Goal: Task Accomplishment & Management: Use online tool/utility

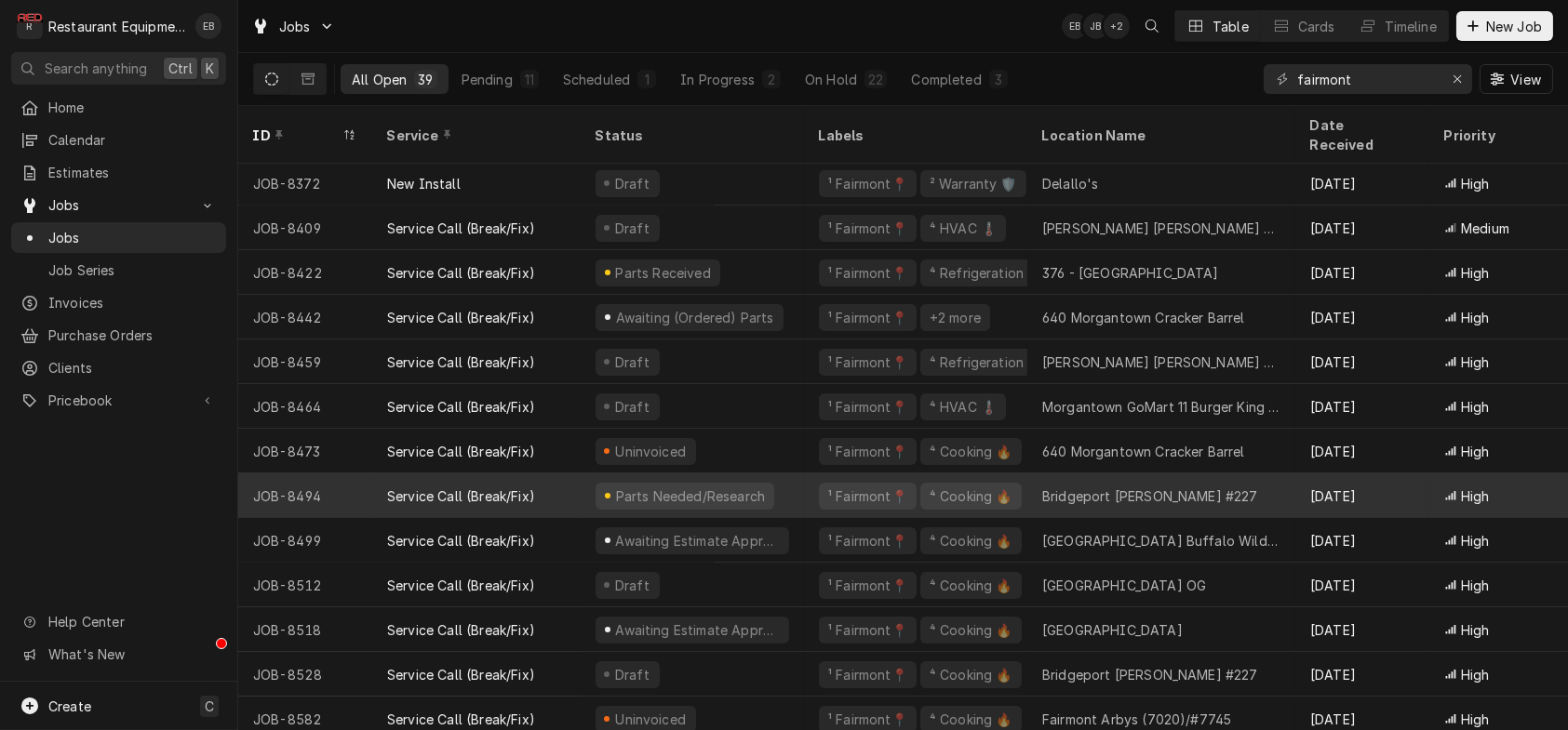
scroll to position [1175, 0]
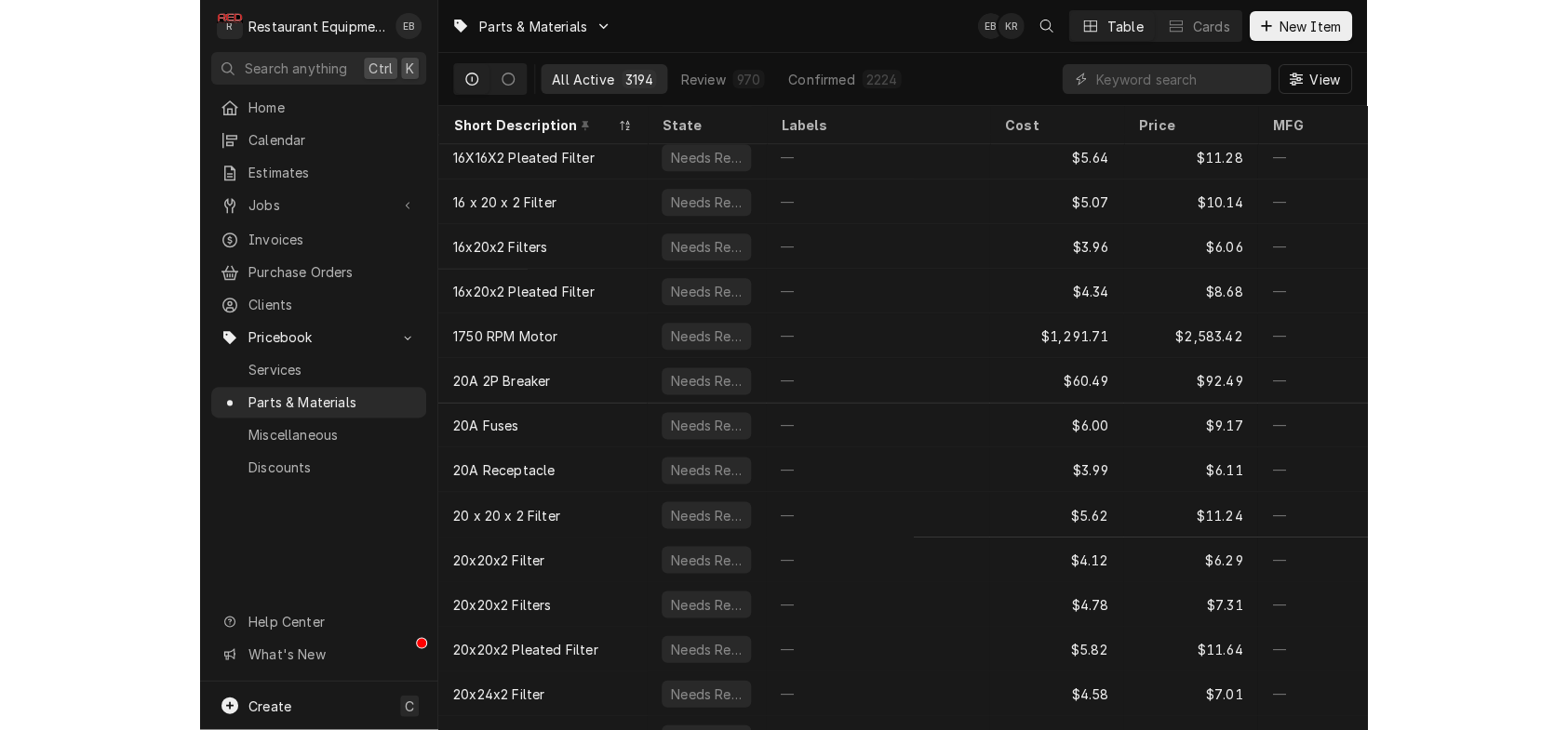
scroll to position [140, 0]
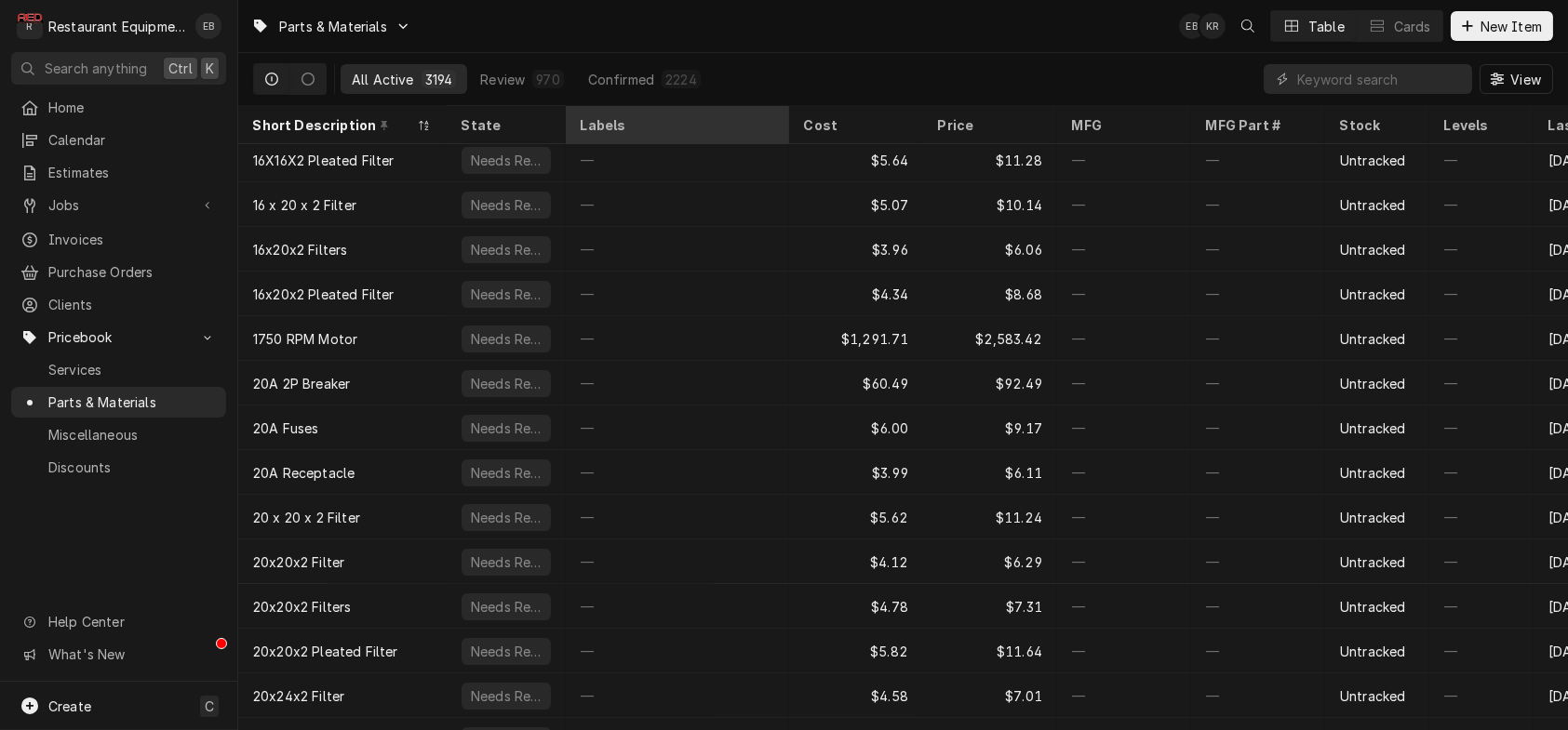
drag, startPoint x: 736, startPoint y: 135, endPoint x: 728, endPoint y: 129, distance: 10.0
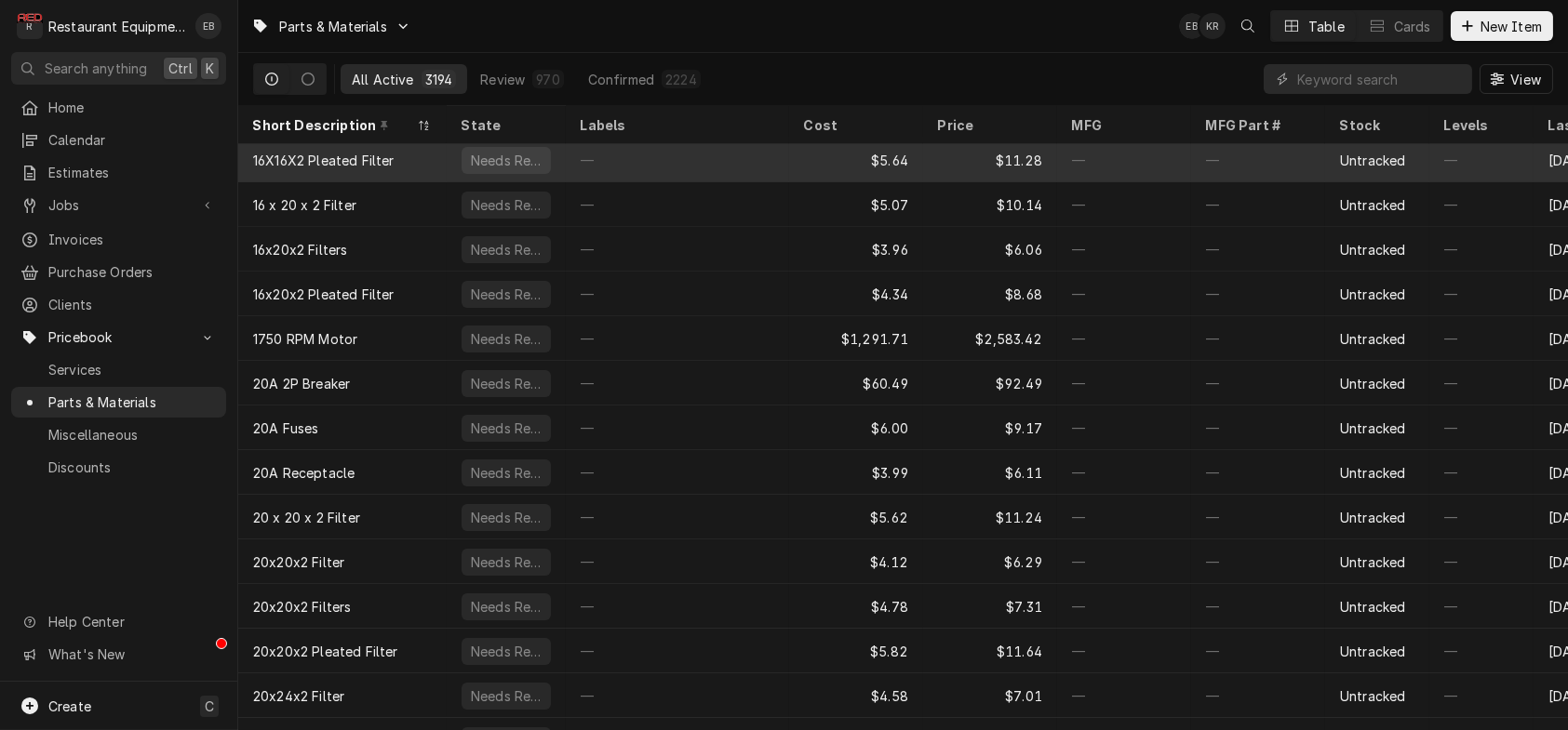
drag, startPoint x: 728, startPoint y: 129, endPoint x: 651, endPoint y: 178, distance: 91.3
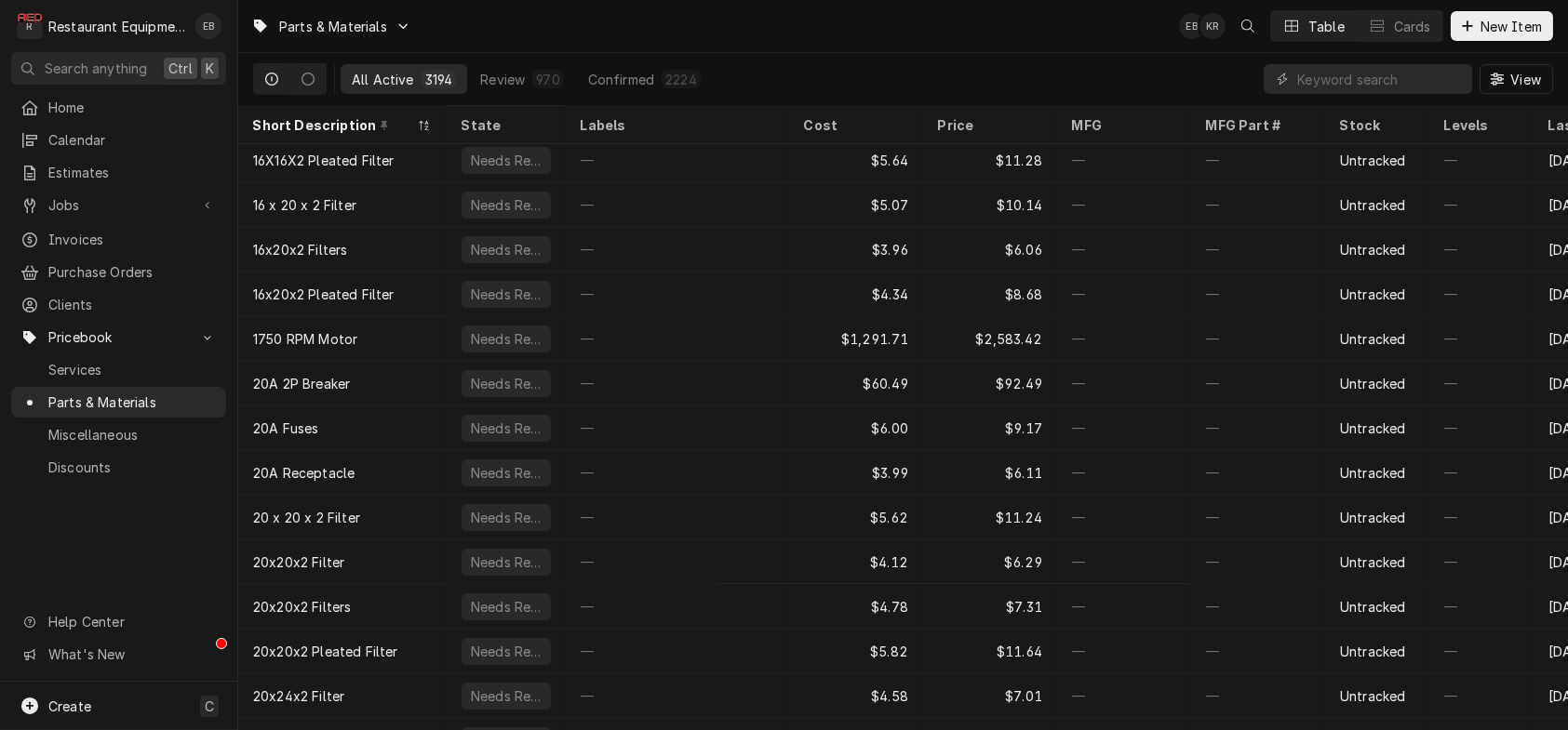
drag, startPoint x: 651, startPoint y: 178, endPoint x: 820, endPoint y: 46, distance: 214.4
click at [820, 46] on div "Parts & Materials EB KR Table Cards New Item" at bounding box center [903, 26] width 1330 height 52
click at [119, 282] on span "Purchase Orders" at bounding box center [131, 271] width 168 height 19
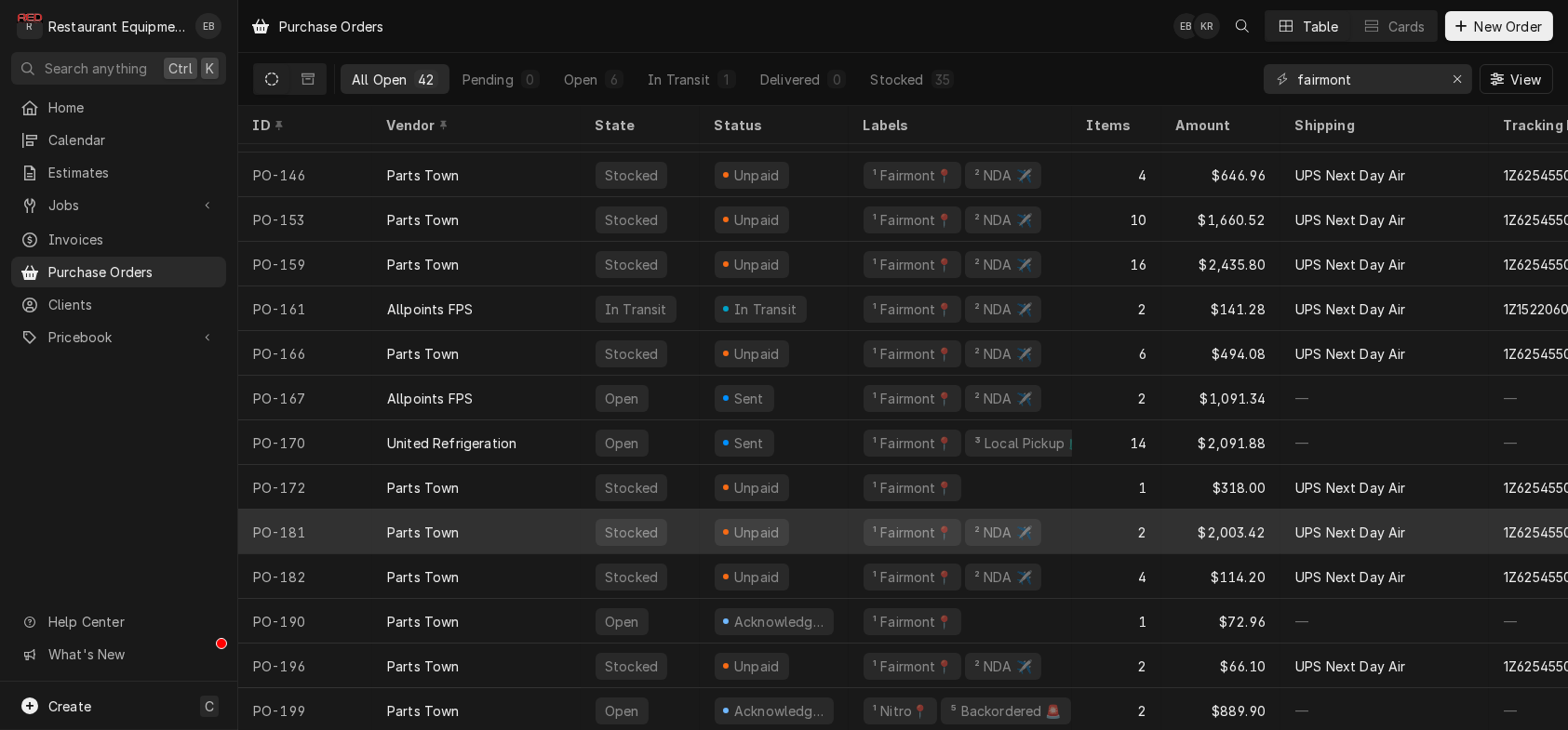
scroll to position [1307, 0]
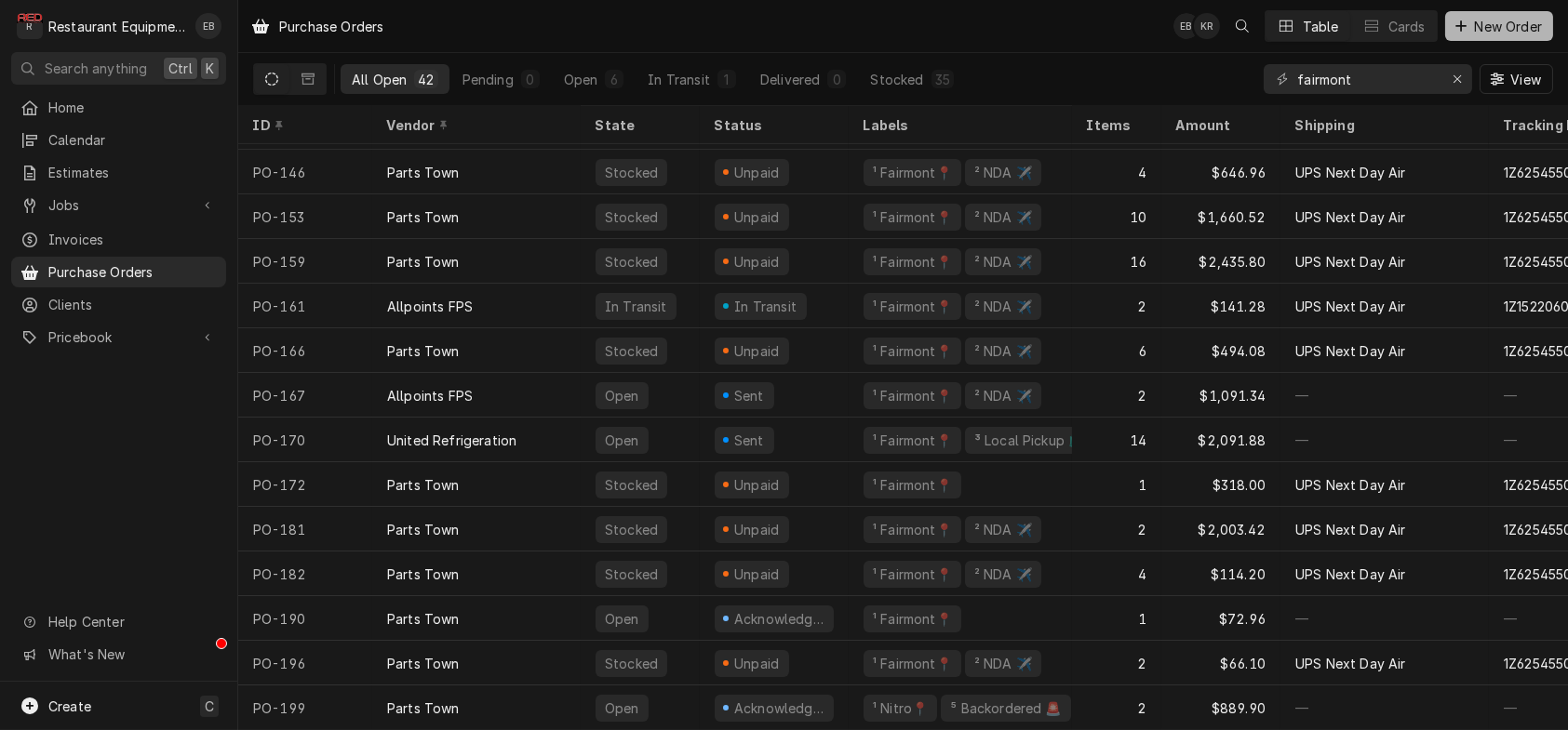
click at [1451, 37] on button "New Order" at bounding box center [1499, 26] width 107 height 30
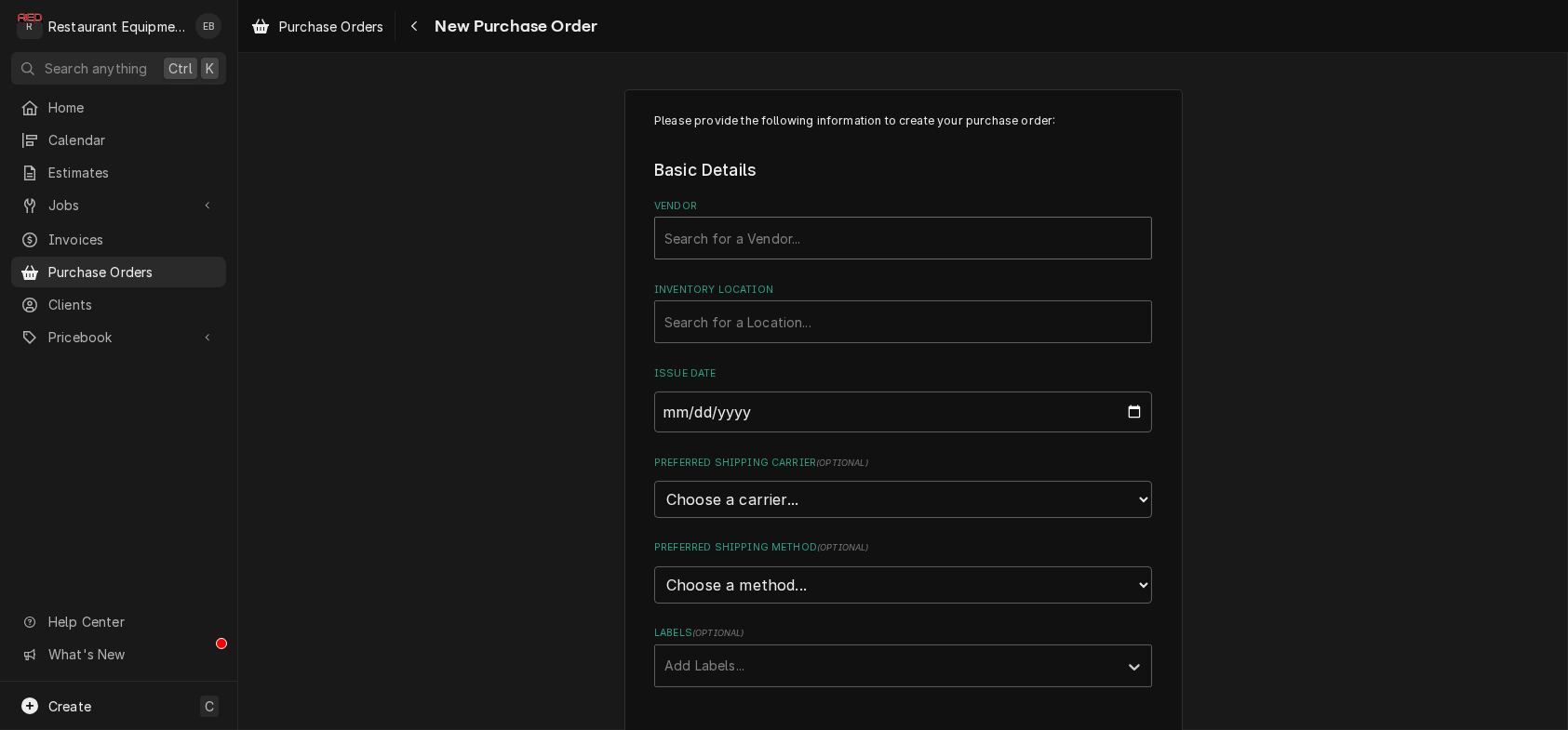
click at [803, 255] on div "Vendor" at bounding box center [902, 238] width 477 height 34
type input "parts"
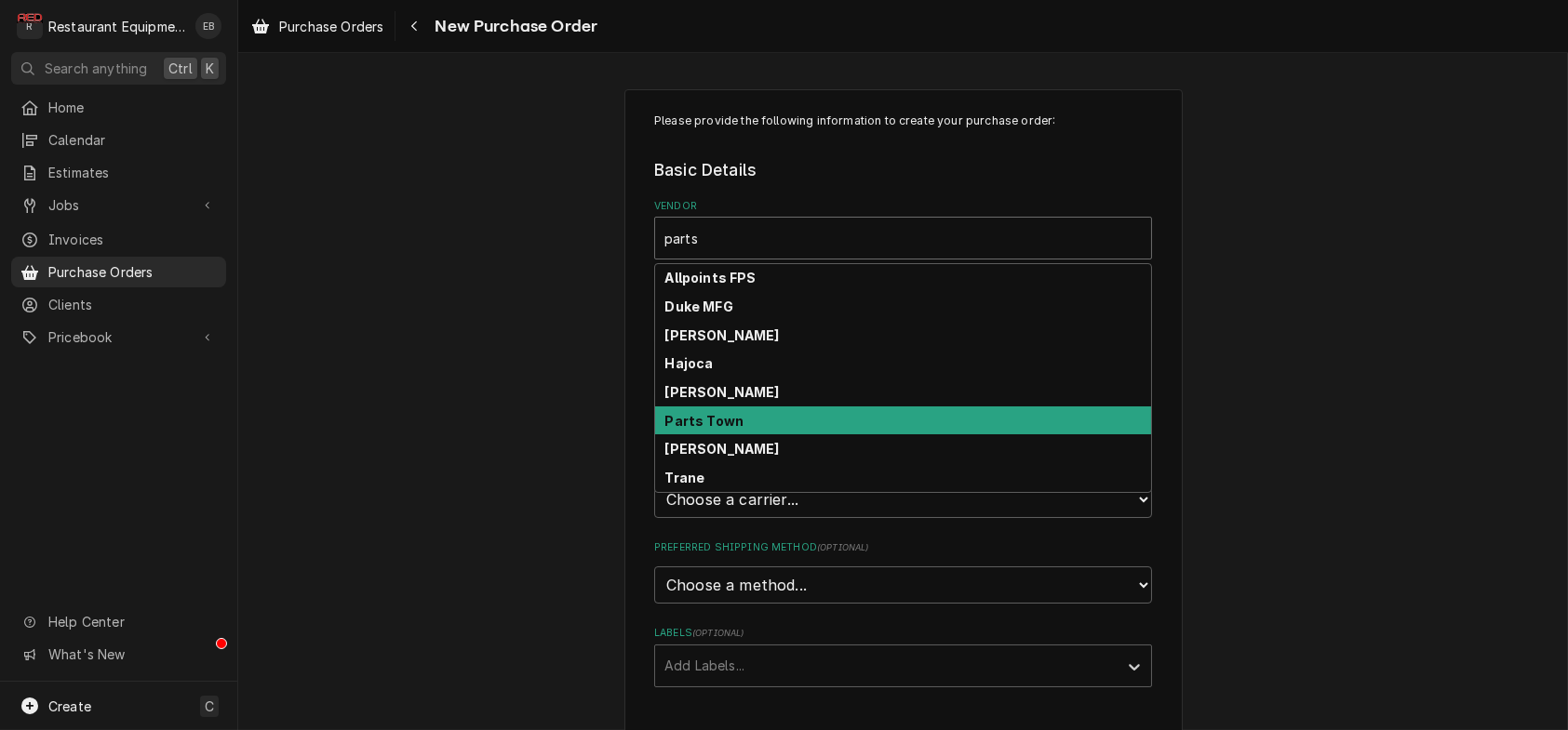
click at [755, 436] on div "Parts Town" at bounding box center [903, 421] width 496 height 29
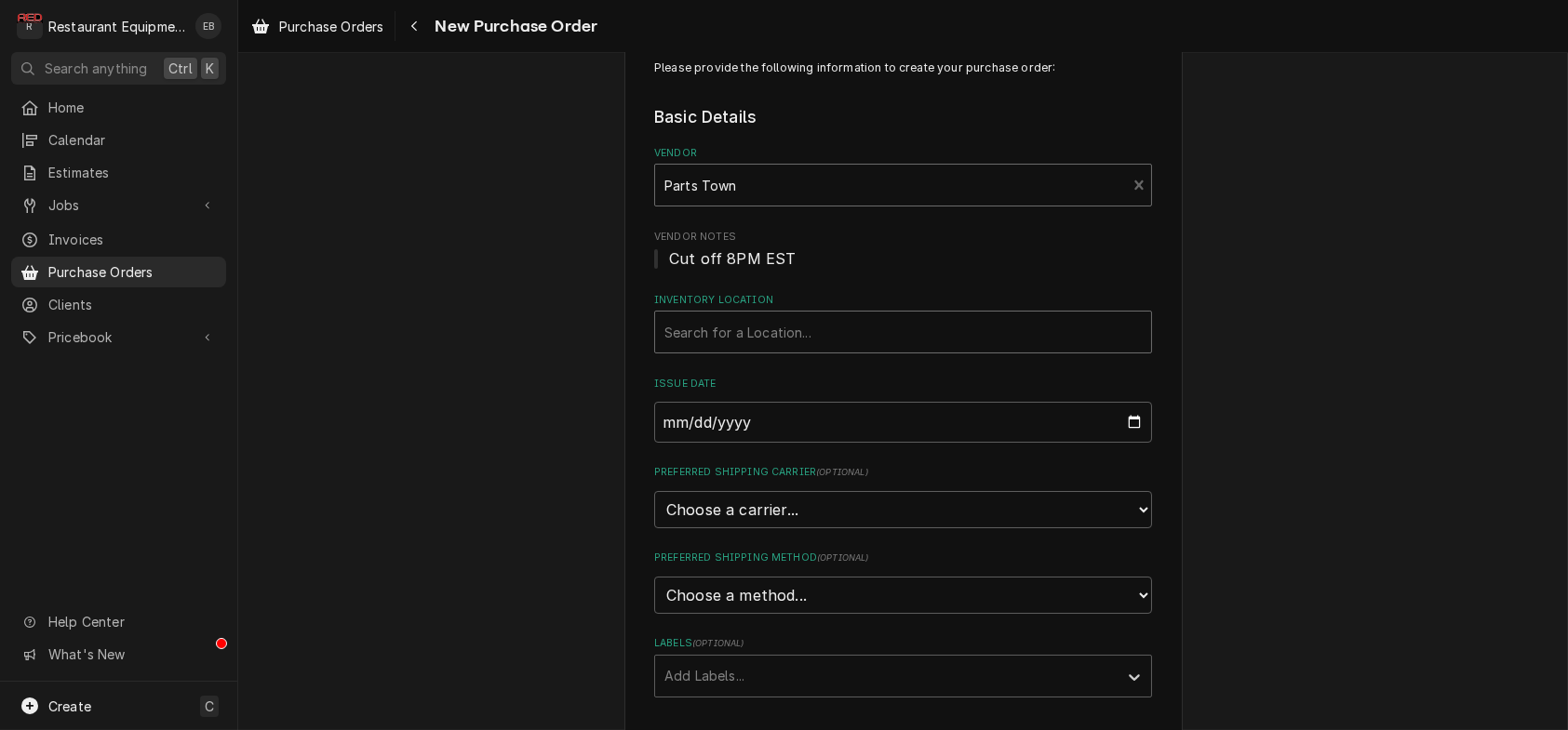
scroll to position [61, 0]
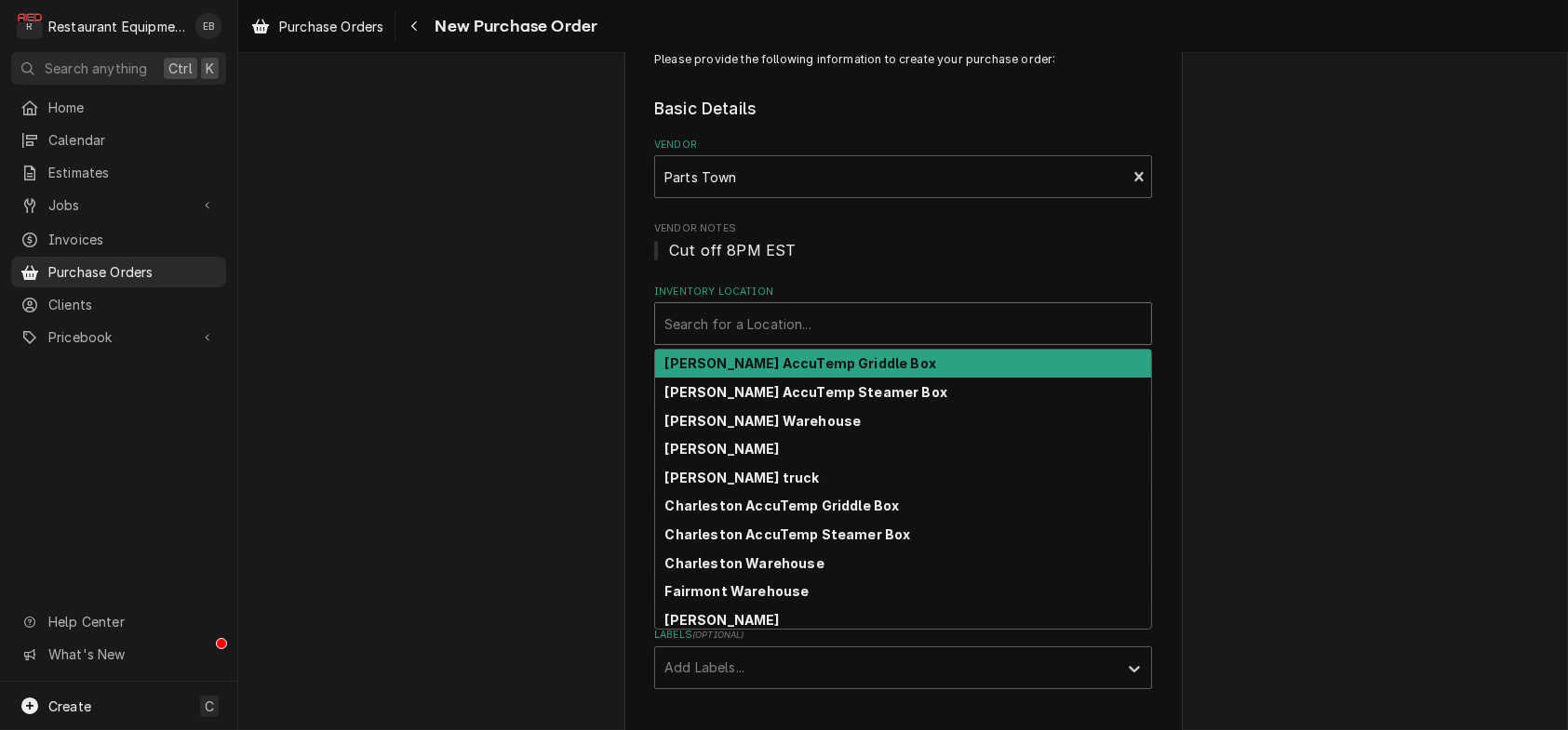
click at [820, 341] on div "Inventory Location" at bounding box center [902, 323] width 477 height 34
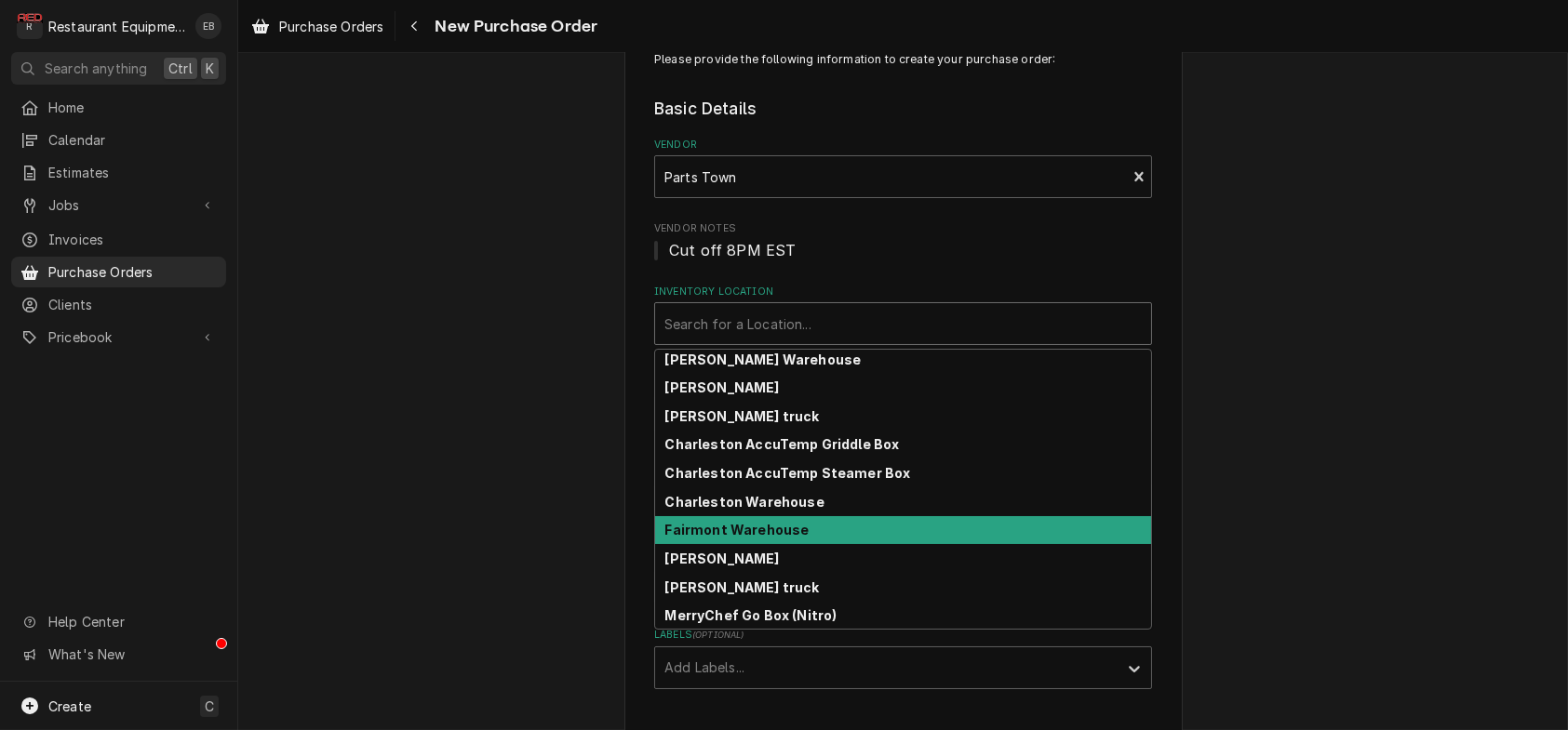
click at [786, 537] on strong "Fairmont Warehouse" at bounding box center [737, 530] width 144 height 15
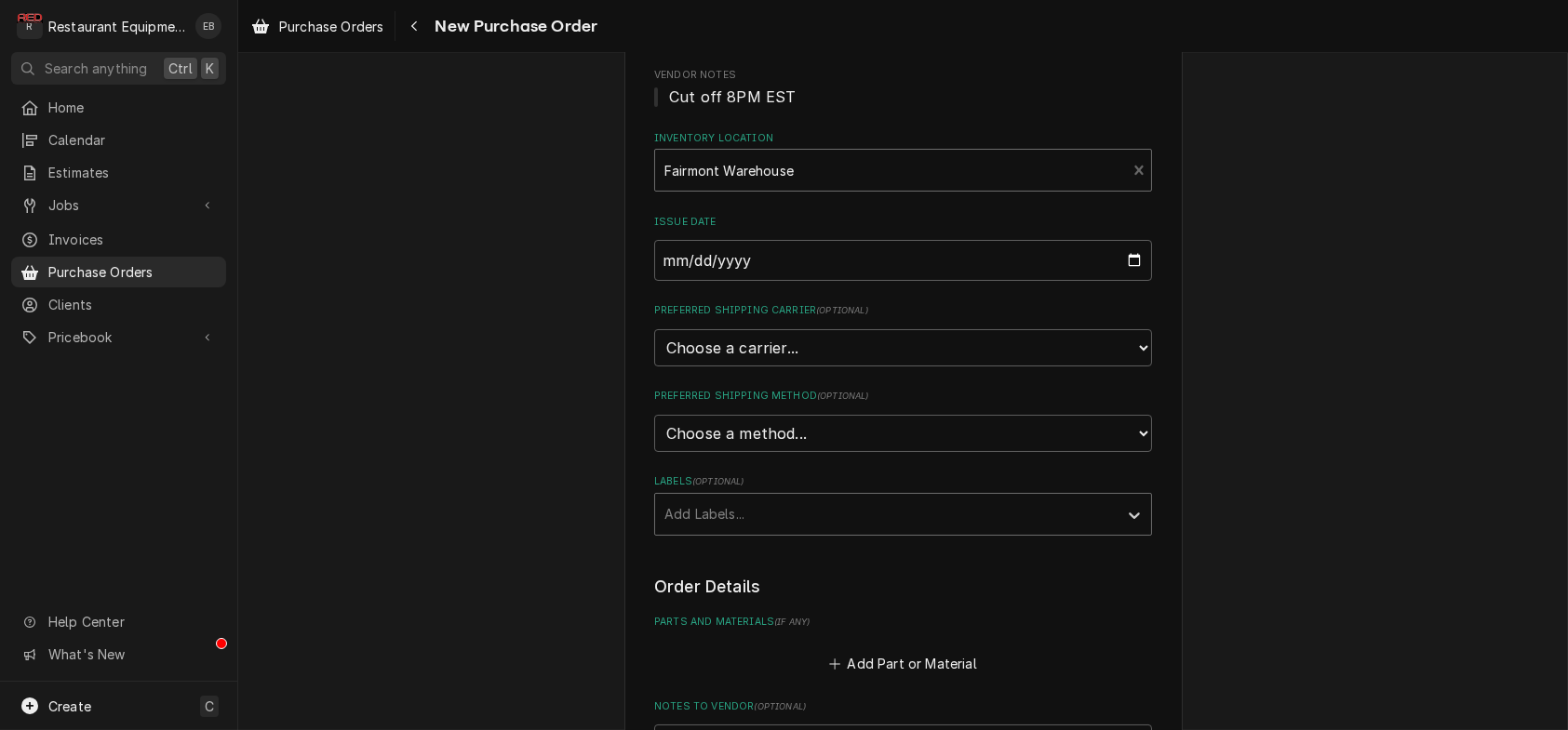
scroll to position [247, 0]
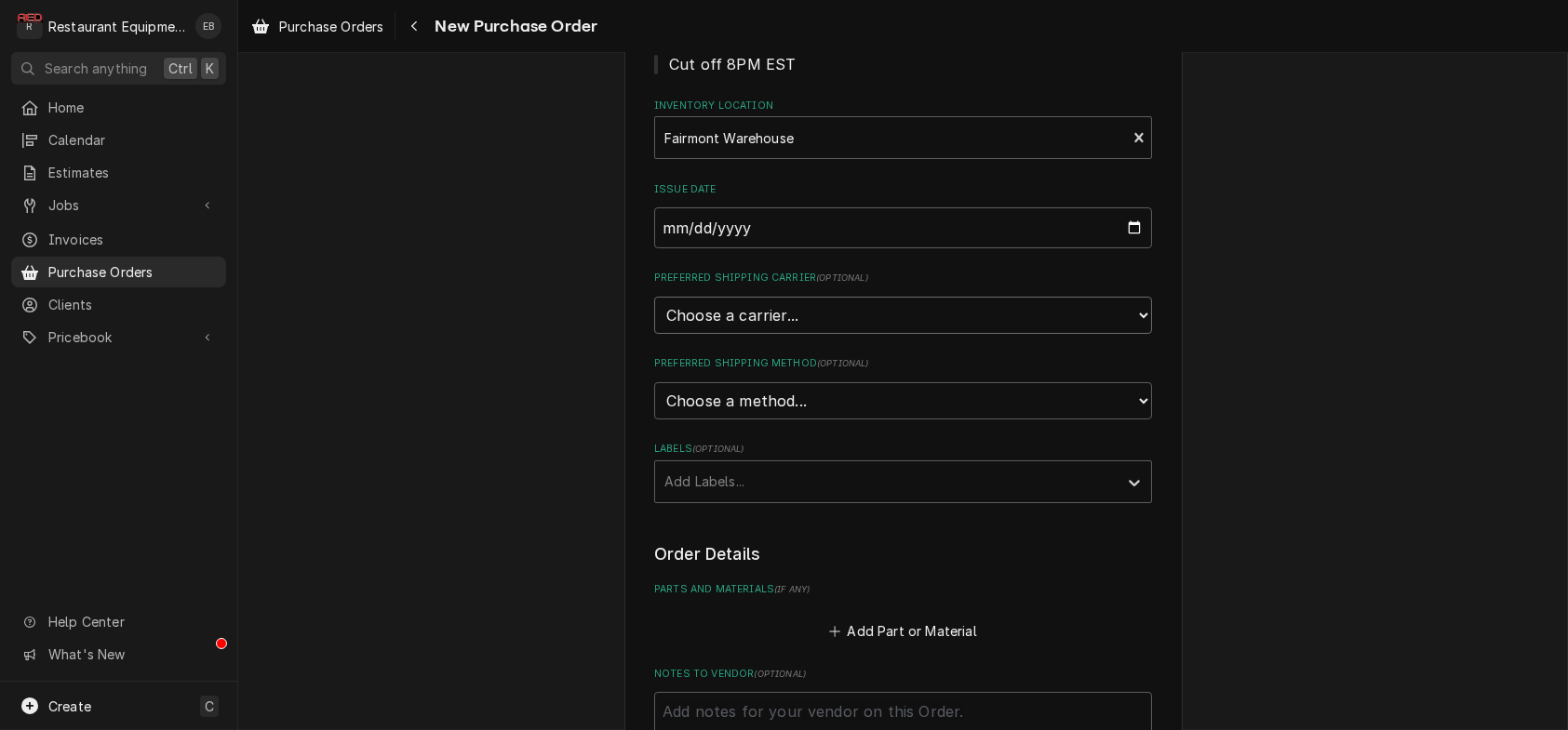
click at [802, 334] on select "Choose a carrier... U.S. Postal Service Stamps.com FedEx UPS DHL Express DHL EC…" at bounding box center [903, 315] width 498 height 37
select select "4"
click at [654, 334] on select "Choose a carrier... U.S. Postal Service Stamps.com FedEx UPS DHL Express DHL EC…" at bounding box center [903, 315] width 498 height 37
type textarea "x"
click at [760, 419] on select "Choose a method... Ground Next Day Early AM Next Day Air 2 Day Air Other" at bounding box center [903, 400] width 498 height 37
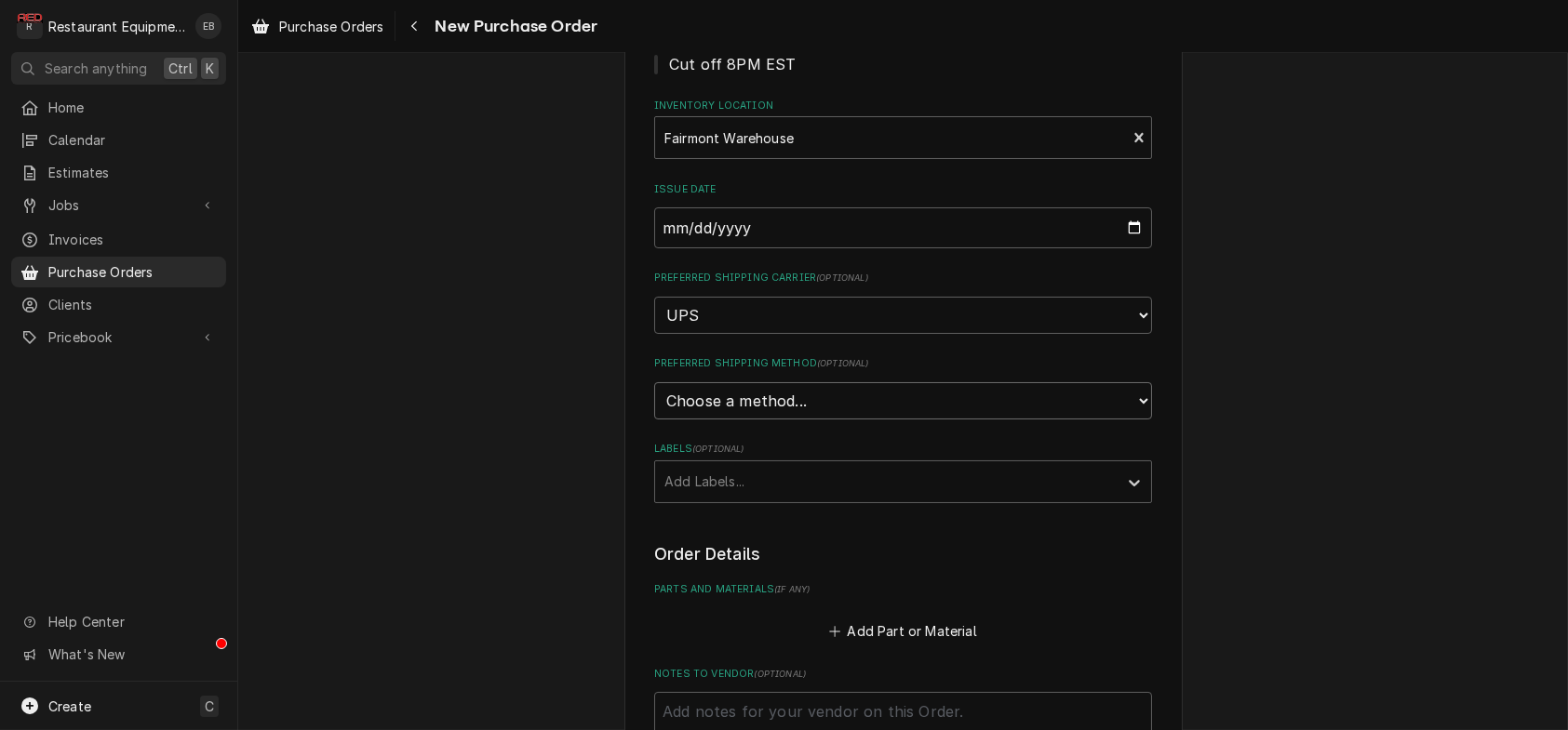
select select "3"
click at [654, 419] on select "Choose a method... Ground Next Day Early AM Next Day Air 2 Day Air Other" at bounding box center [903, 400] width 498 height 37
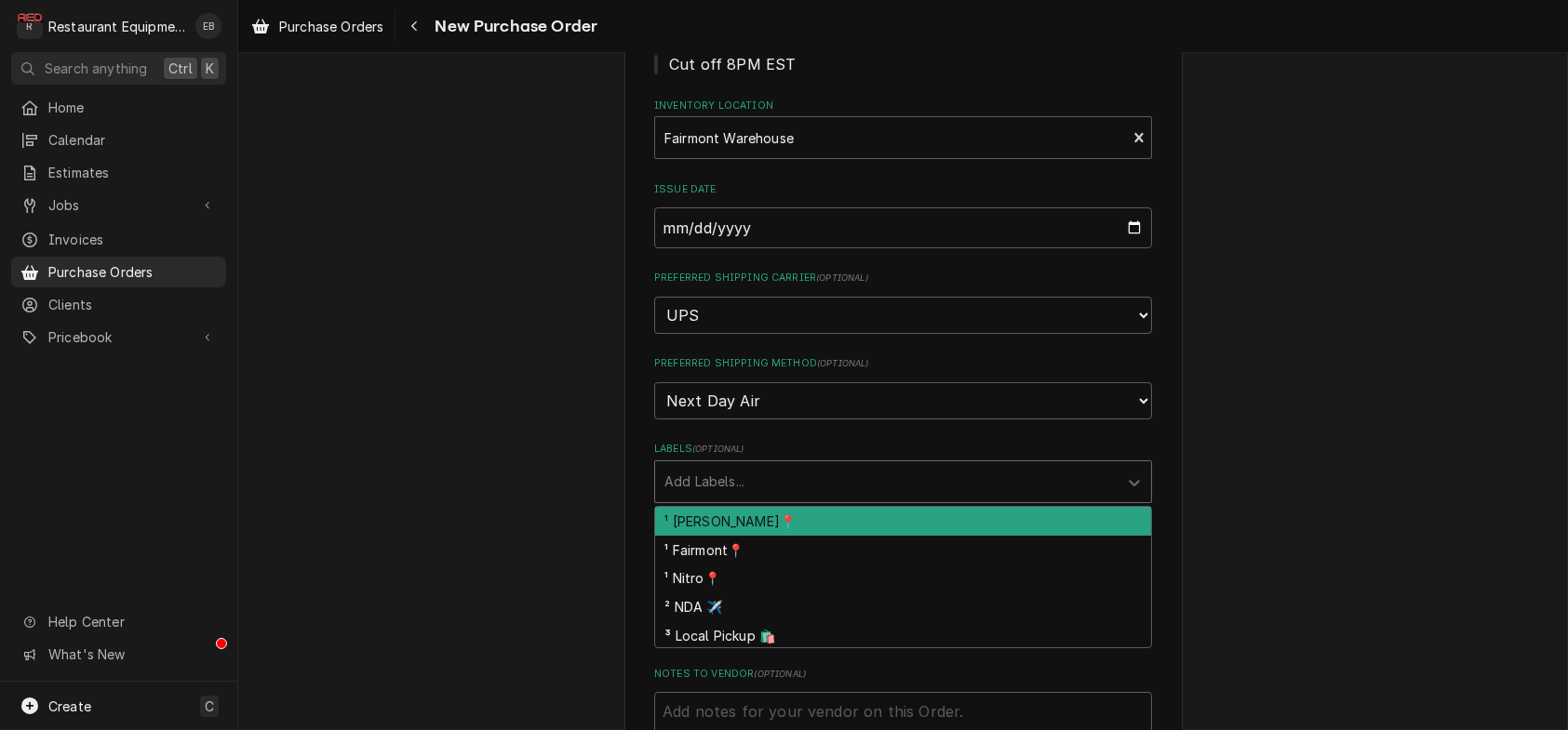
click at [775, 499] on div "Labels" at bounding box center [886, 482] width 443 height 34
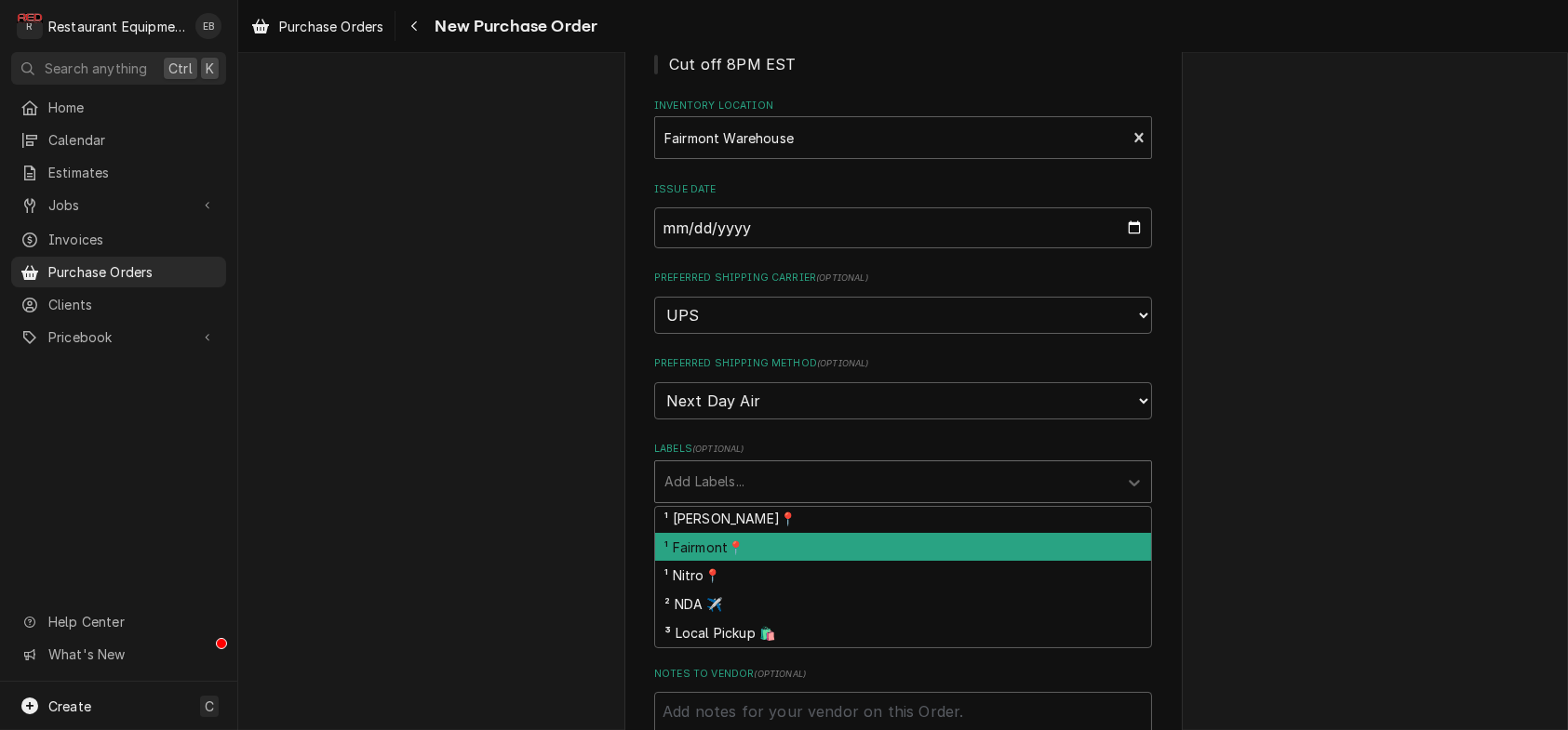
scroll to position [0, 0]
click at [713, 565] on div "¹ Fairmont📍" at bounding box center [903, 550] width 496 height 29
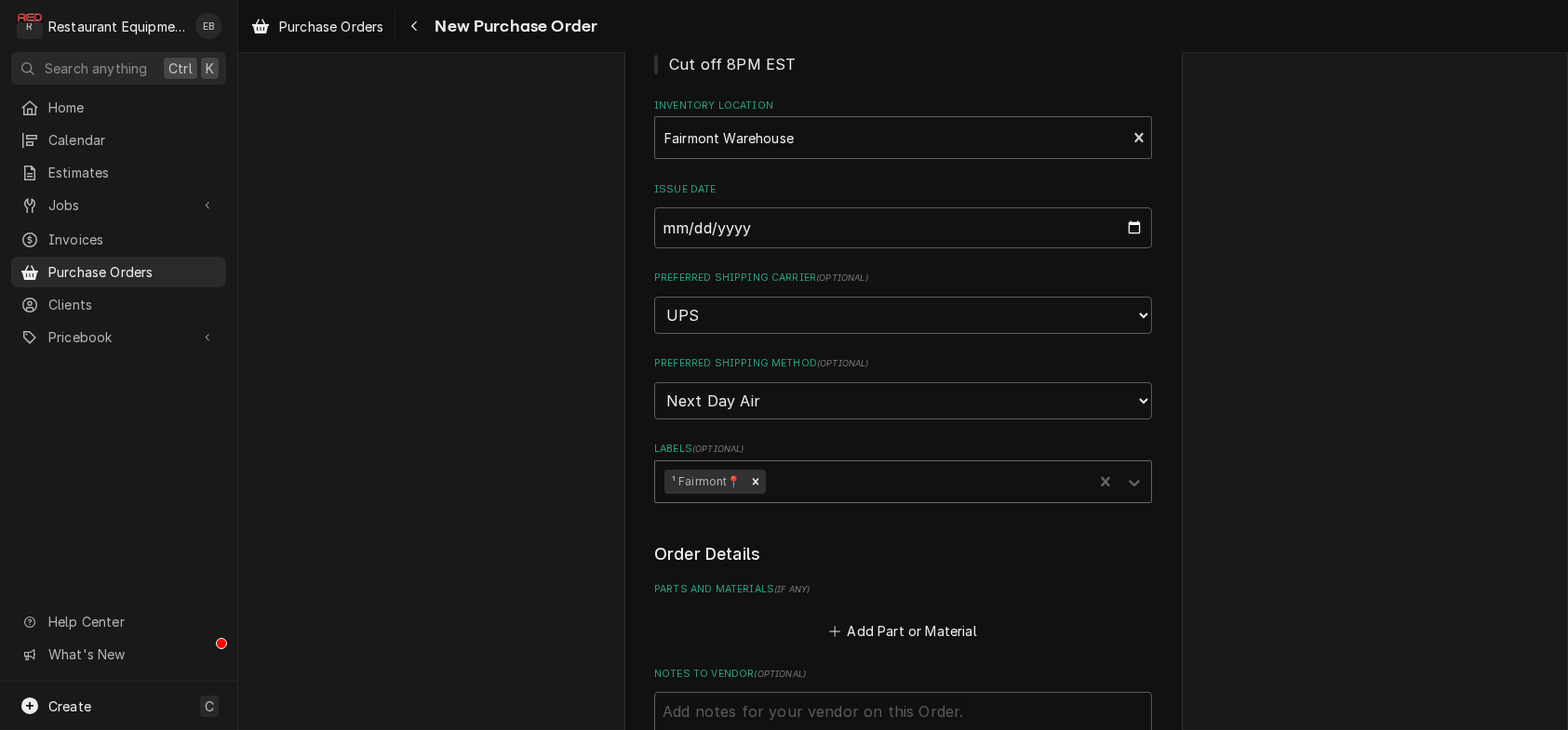
click at [838, 499] on div "Labels" at bounding box center [926, 482] width 315 height 34
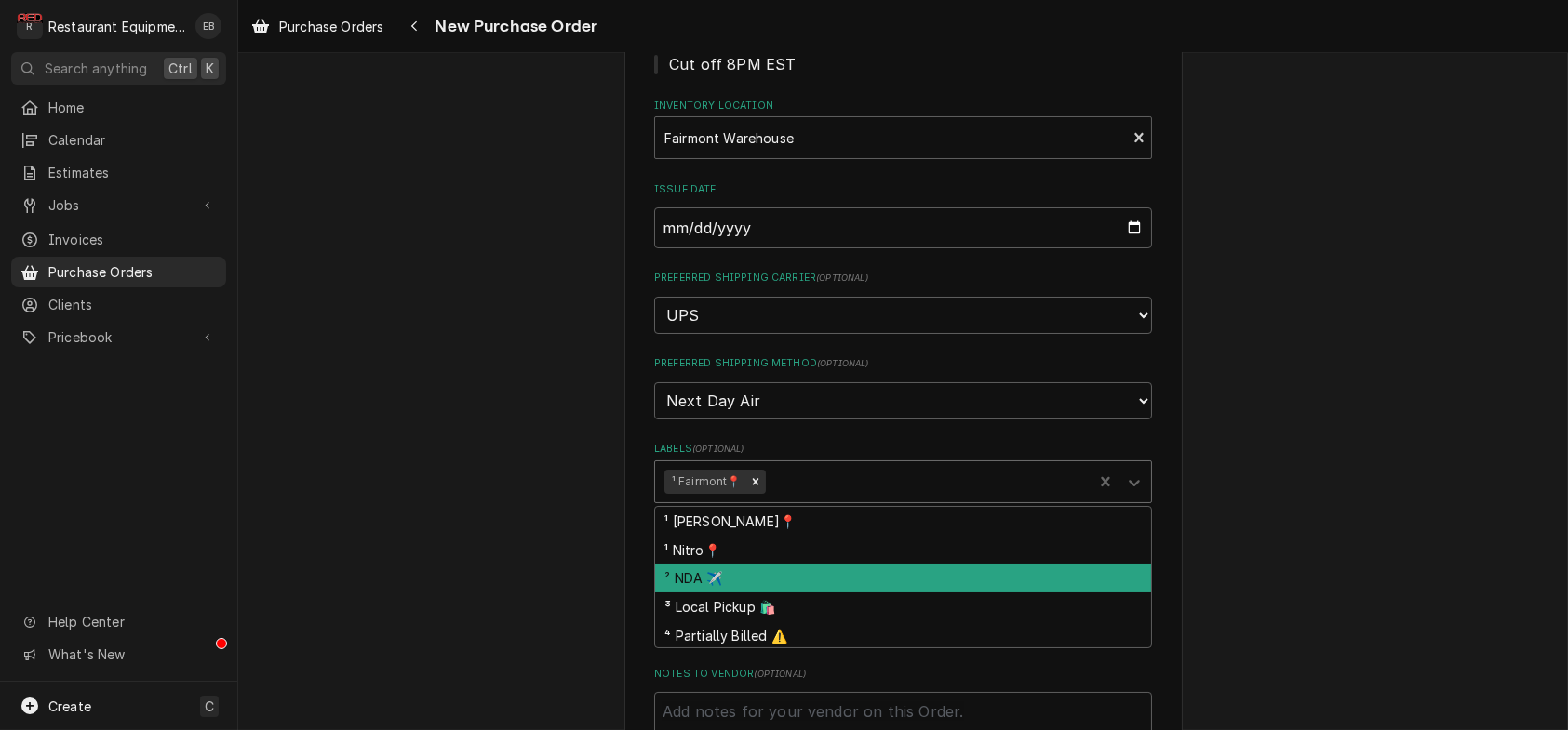
click at [721, 593] on div "² NDA ✈️" at bounding box center [903, 578] width 496 height 29
type textarea "x"
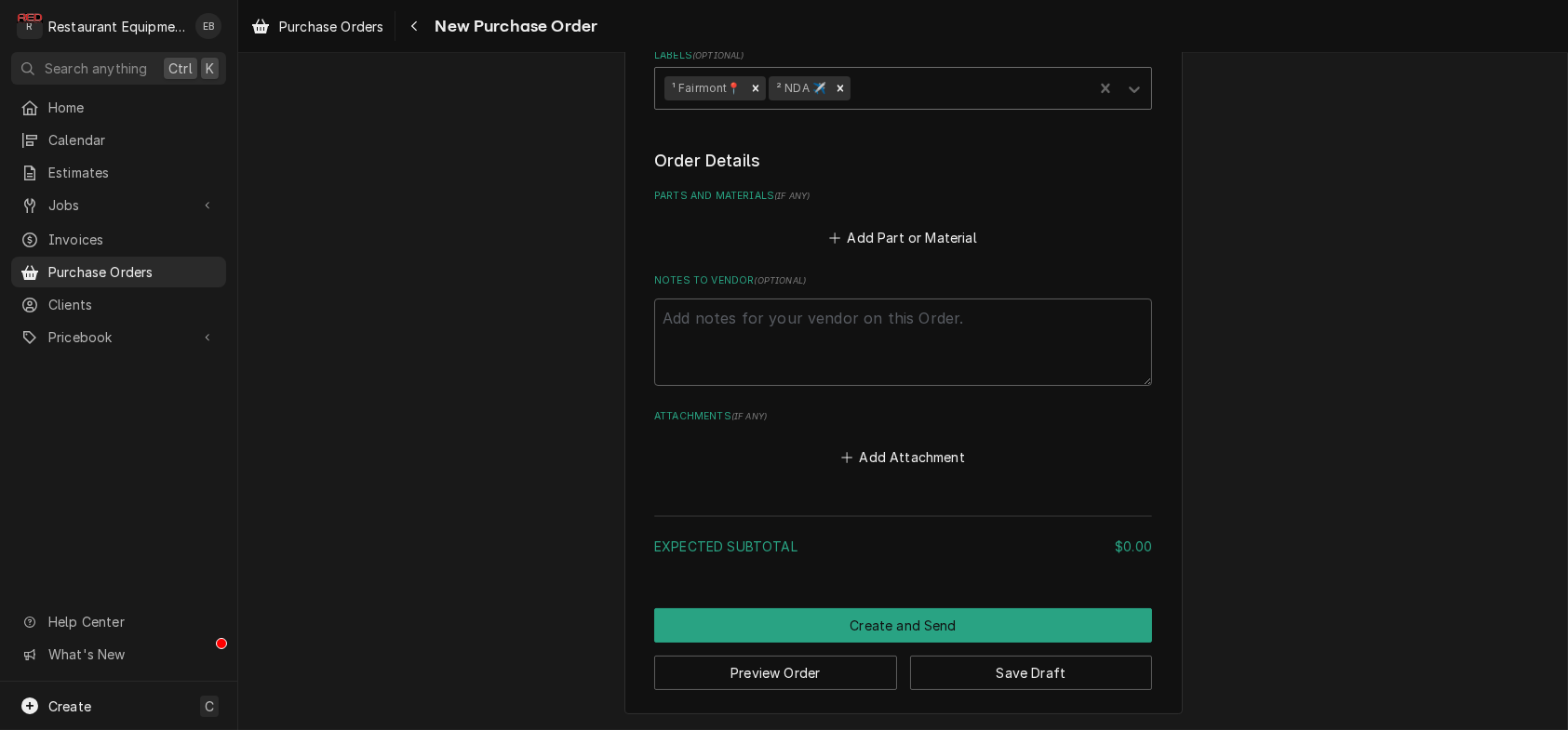
scroll to position [744, 0]
click at [923, 226] on button "Add Part or Material" at bounding box center [903, 237] width 154 height 26
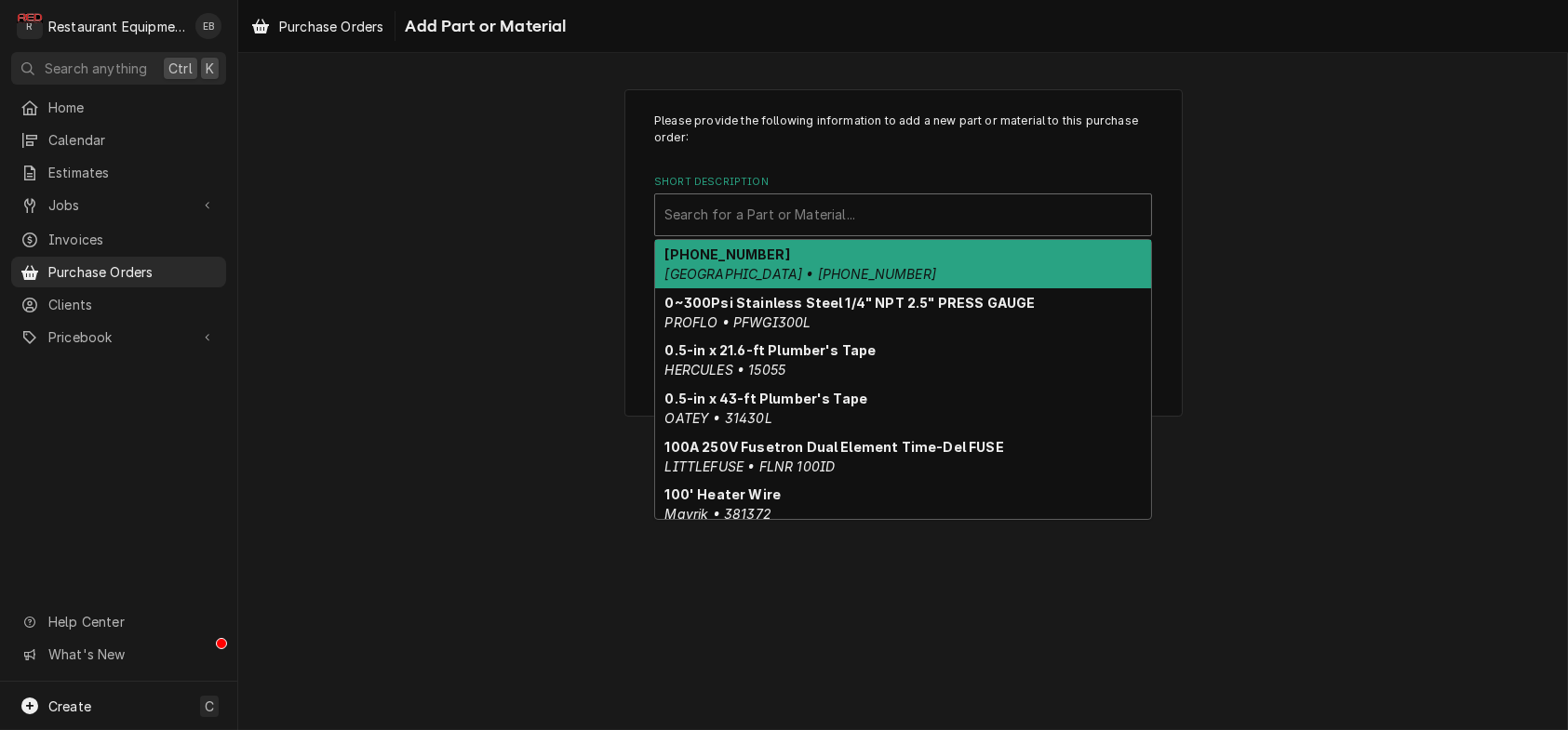
click at [939, 231] on div "Short Description" at bounding box center [902, 215] width 477 height 34
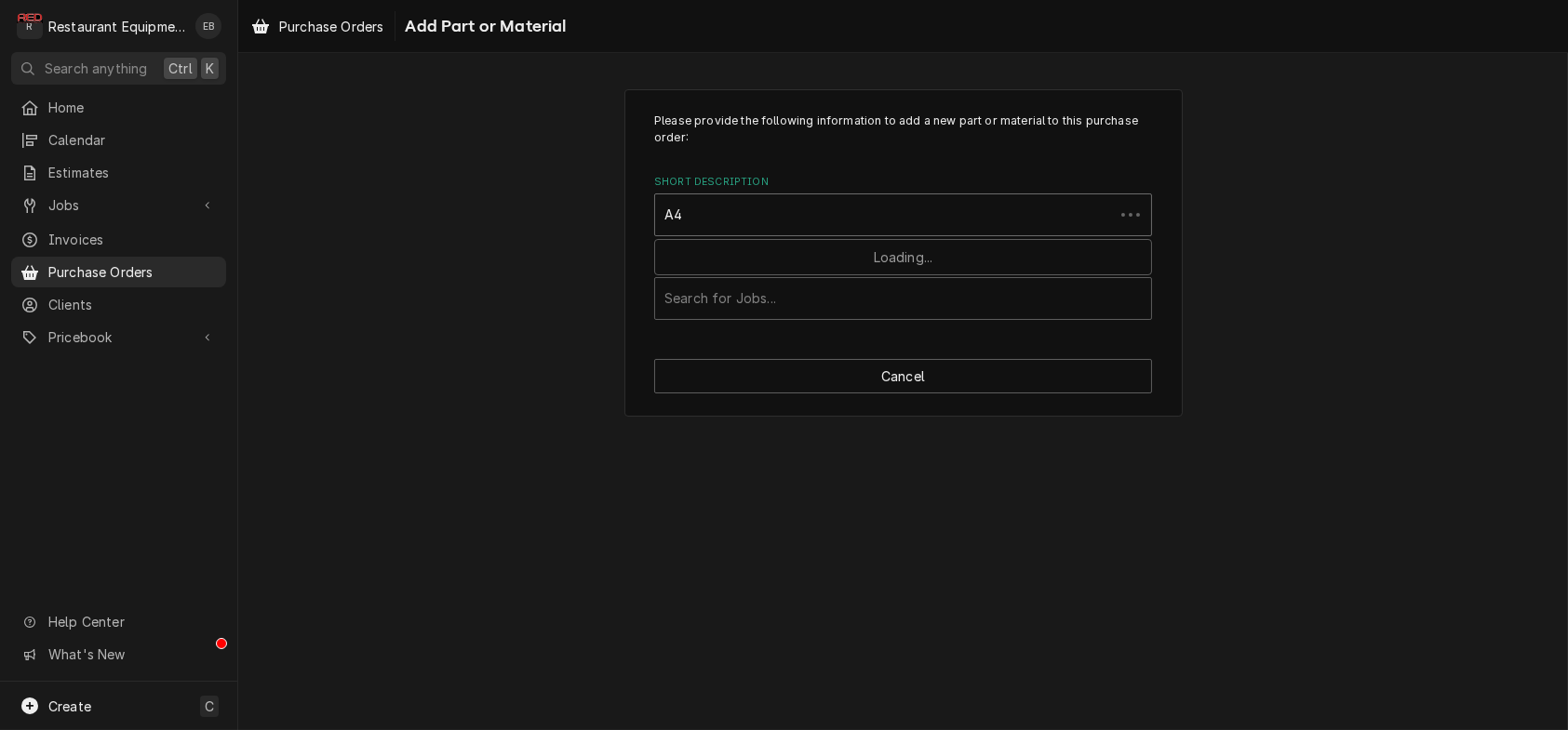
type input "A"
type input "R42-2855"
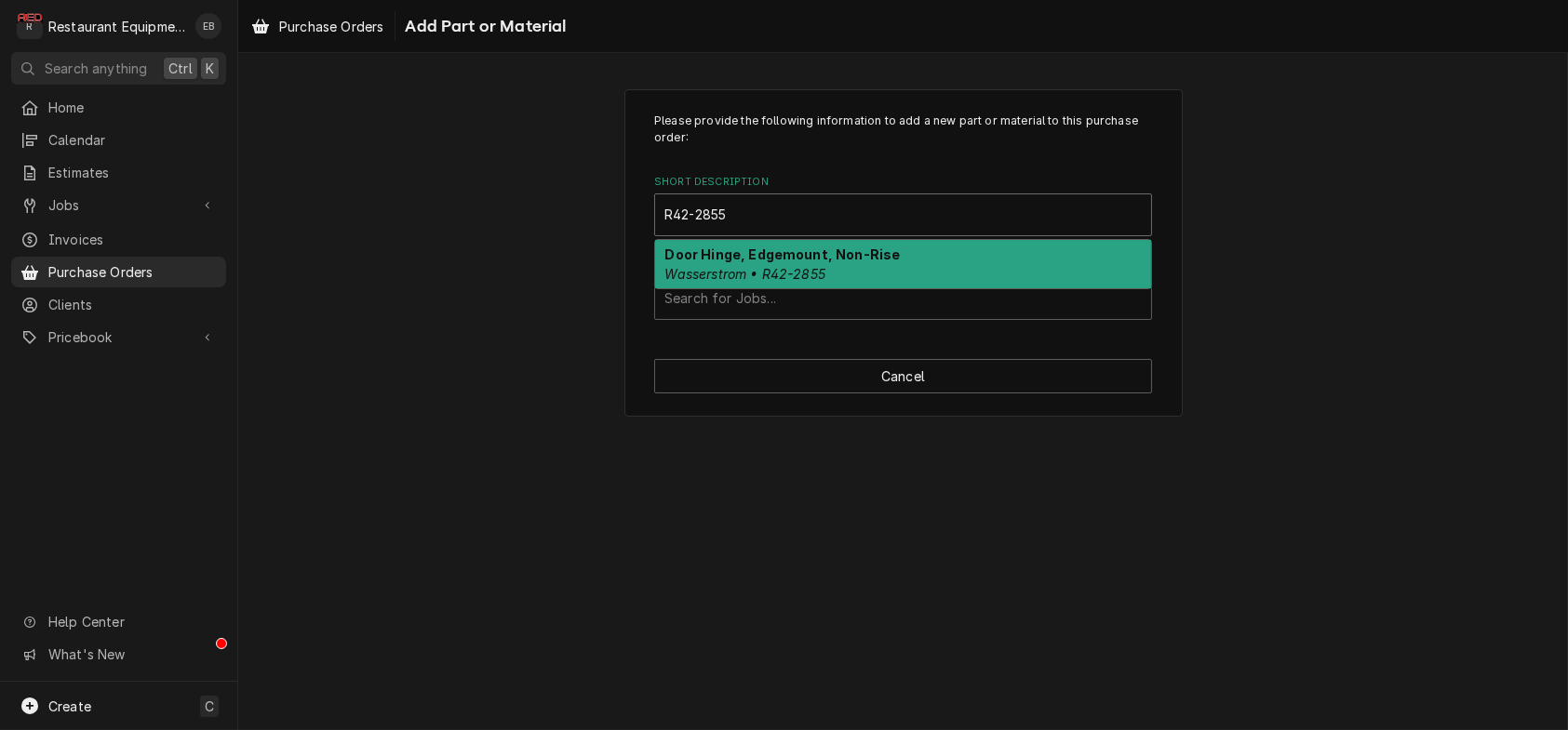
click at [925, 272] on div "Door Hinge, Edgemount, Non-Rise Wasserstrom • R42-2855" at bounding box center [903, 264] width 496 height 48
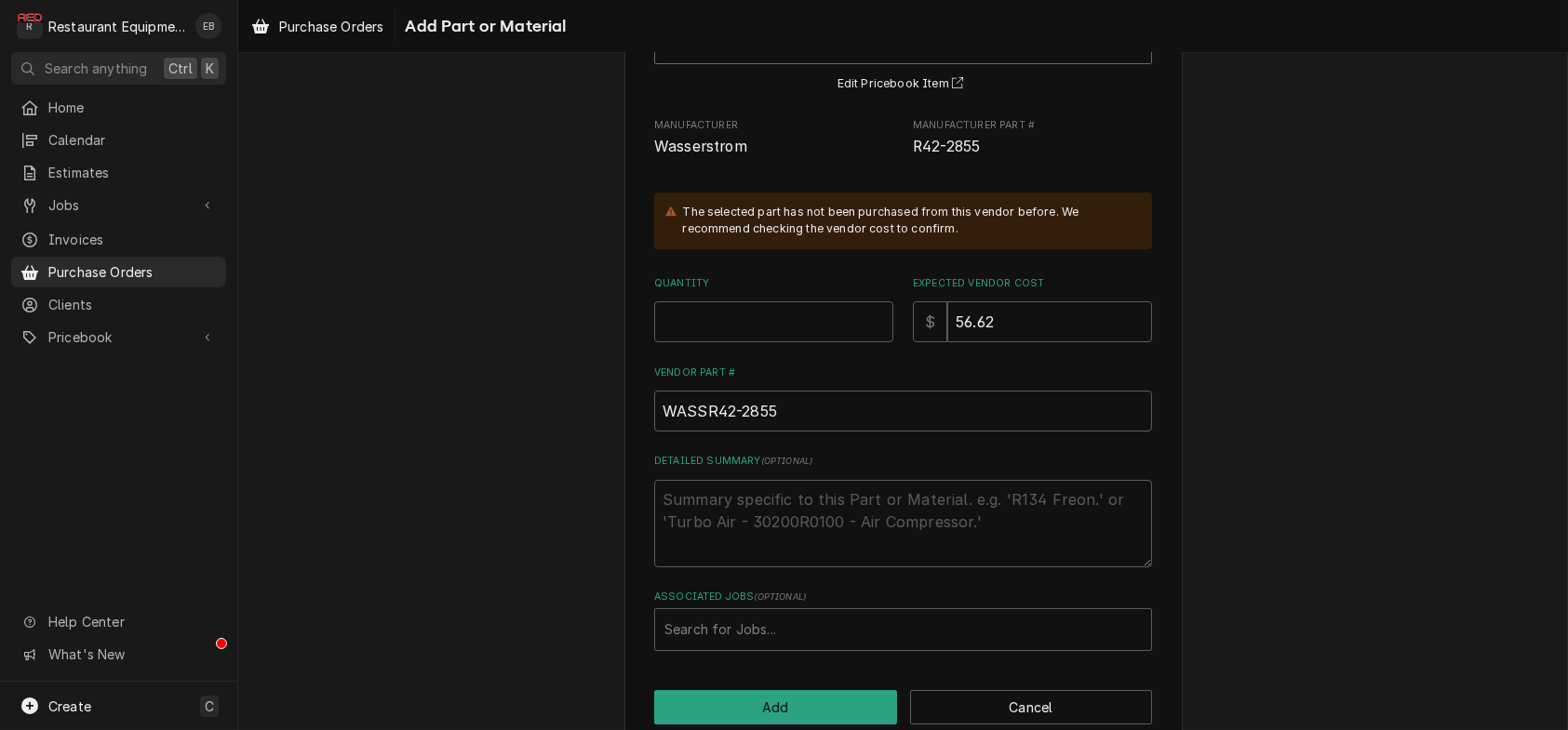
scroll to position [115, 0]
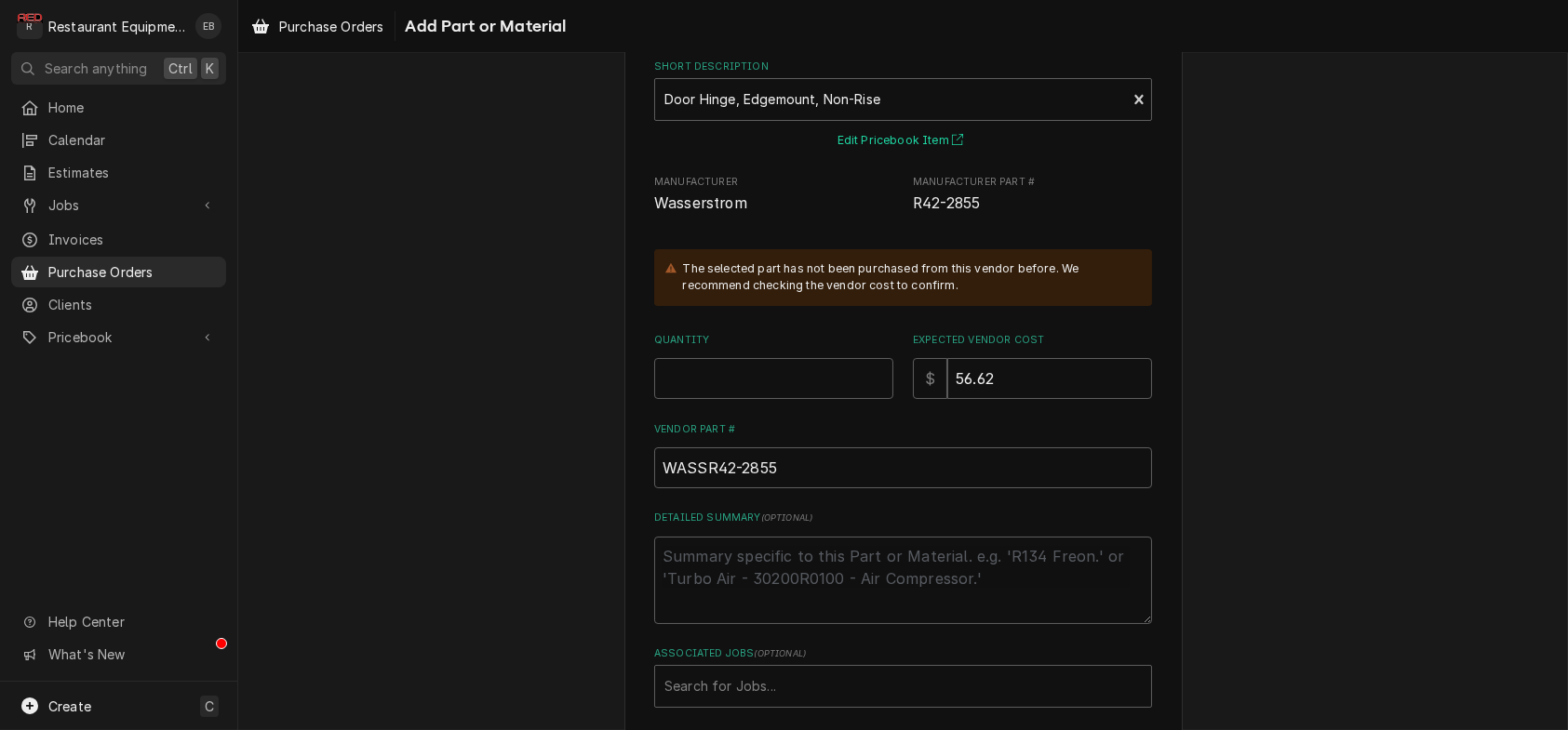
click at [927, 153] on button "Edit Pricebook Item" at bounding box center [903, 141] width 137 height 23
click at [776, 399] on input "Quantity" at bounding box center [773, 378] width 239 height 41
type textarea "x"
type input "4"
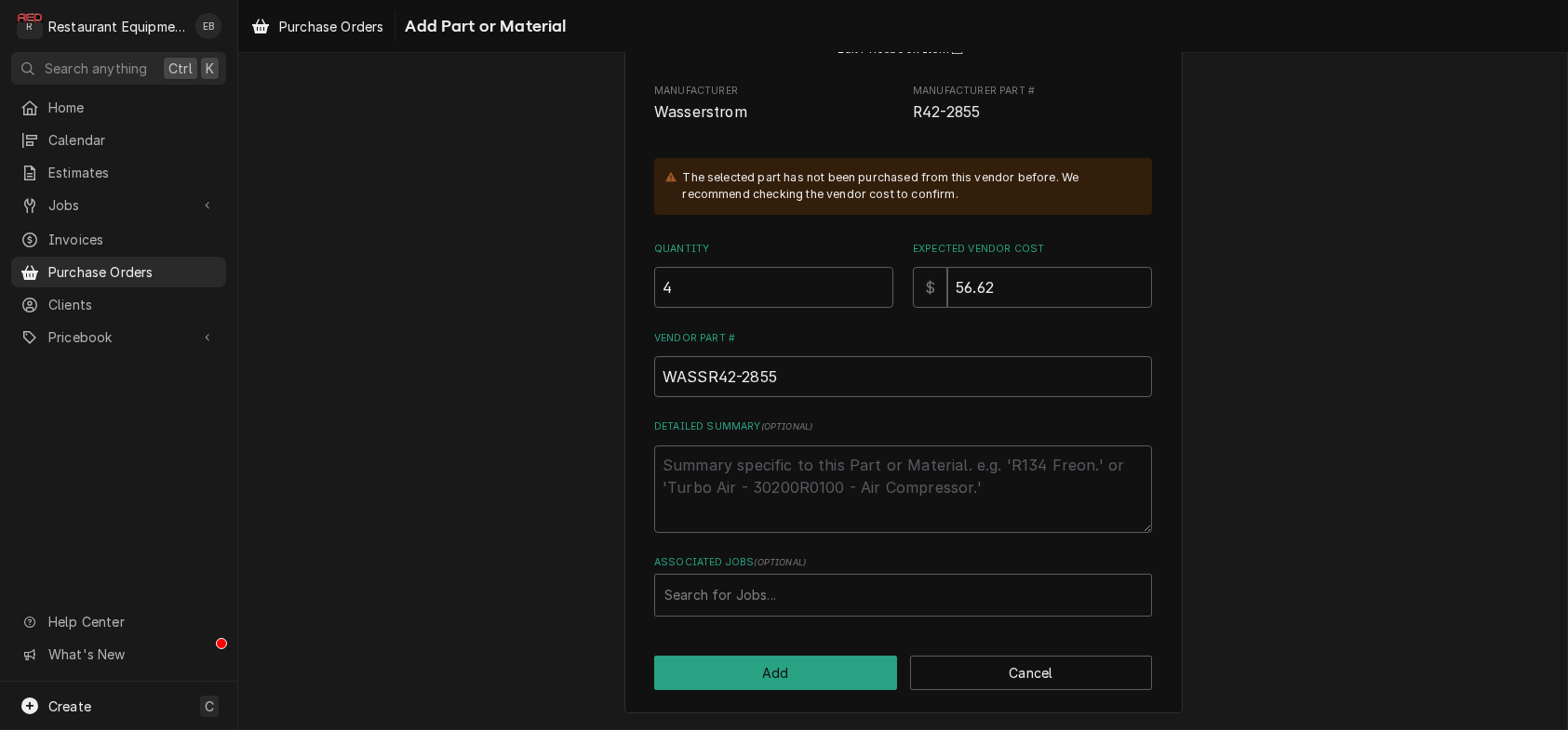
scroll to position [301, 0]
click at [842, 582] on div "Associated Jobs" at bounding box center [902, 595] width 477 height 34
type input "8244"
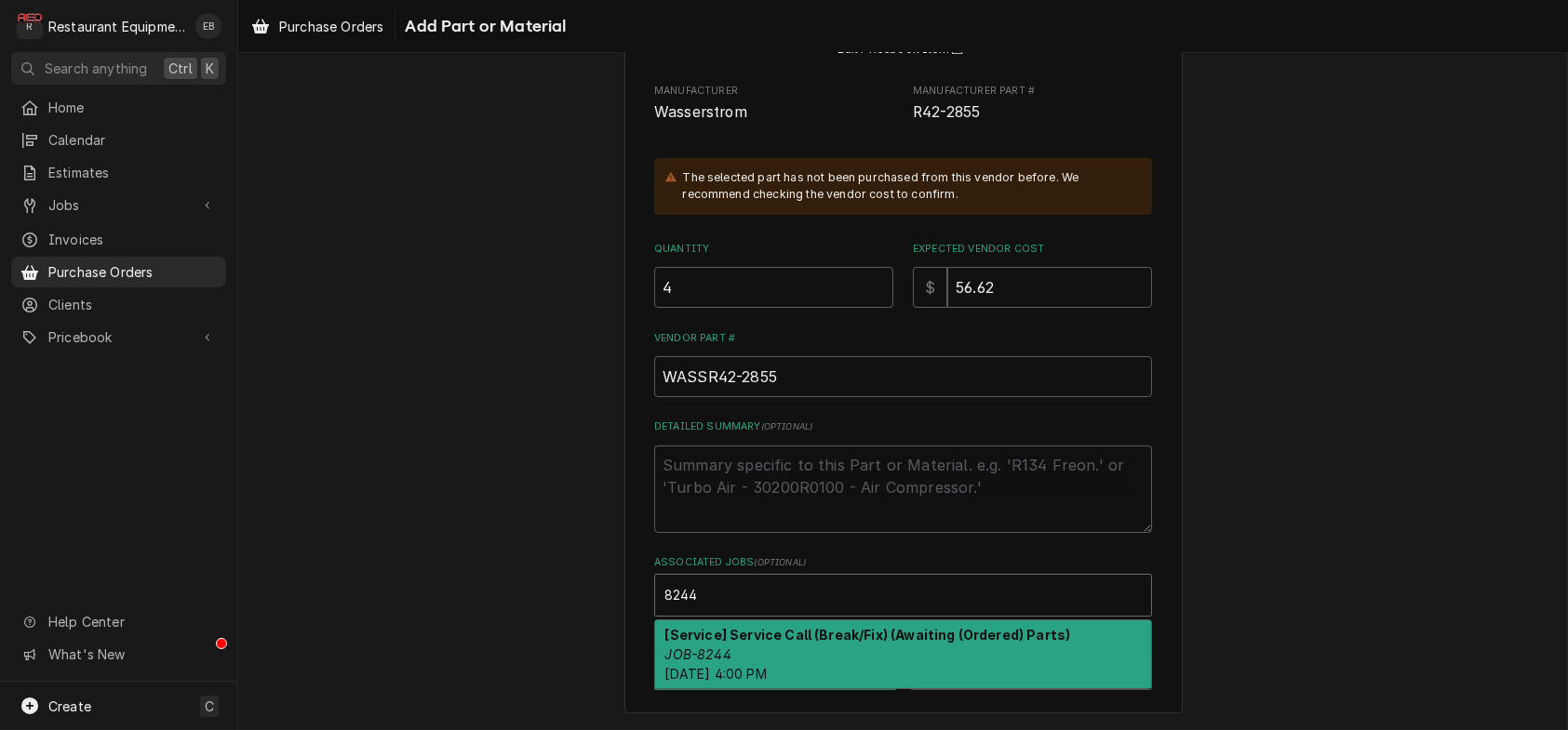
click at [778, 641] on div "[Service] Service Call (Break/Fix) (Awaiting (Ordered) Parts) JOB-8244 Mon, Jul…" at bounding box center [903, 654] width 496 height 68
type textarea "x"
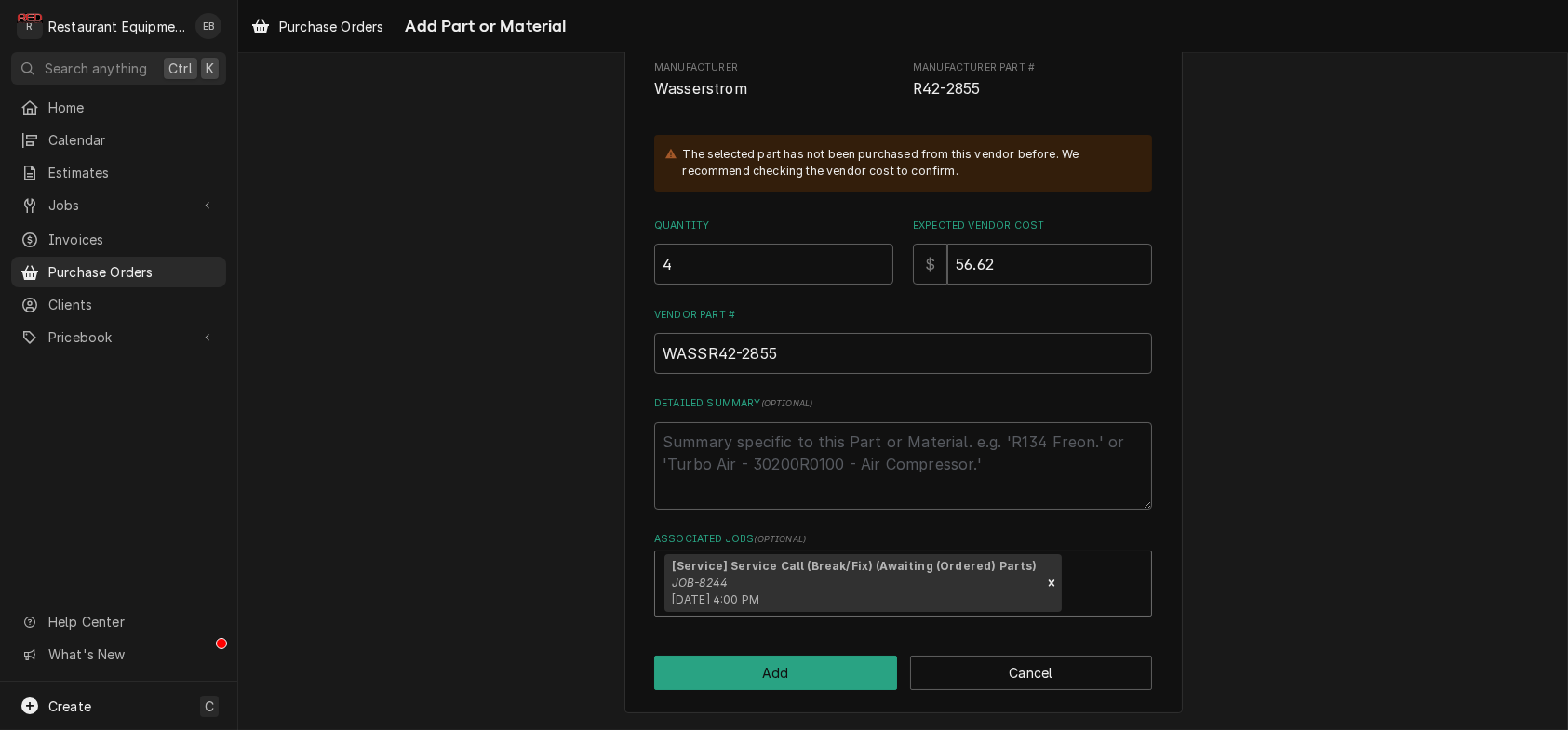
scroll to position [337, 0]
click at [810, 661] on button "Add" at bounding box center [775, 673] width 243 height 35
type textarea "x"
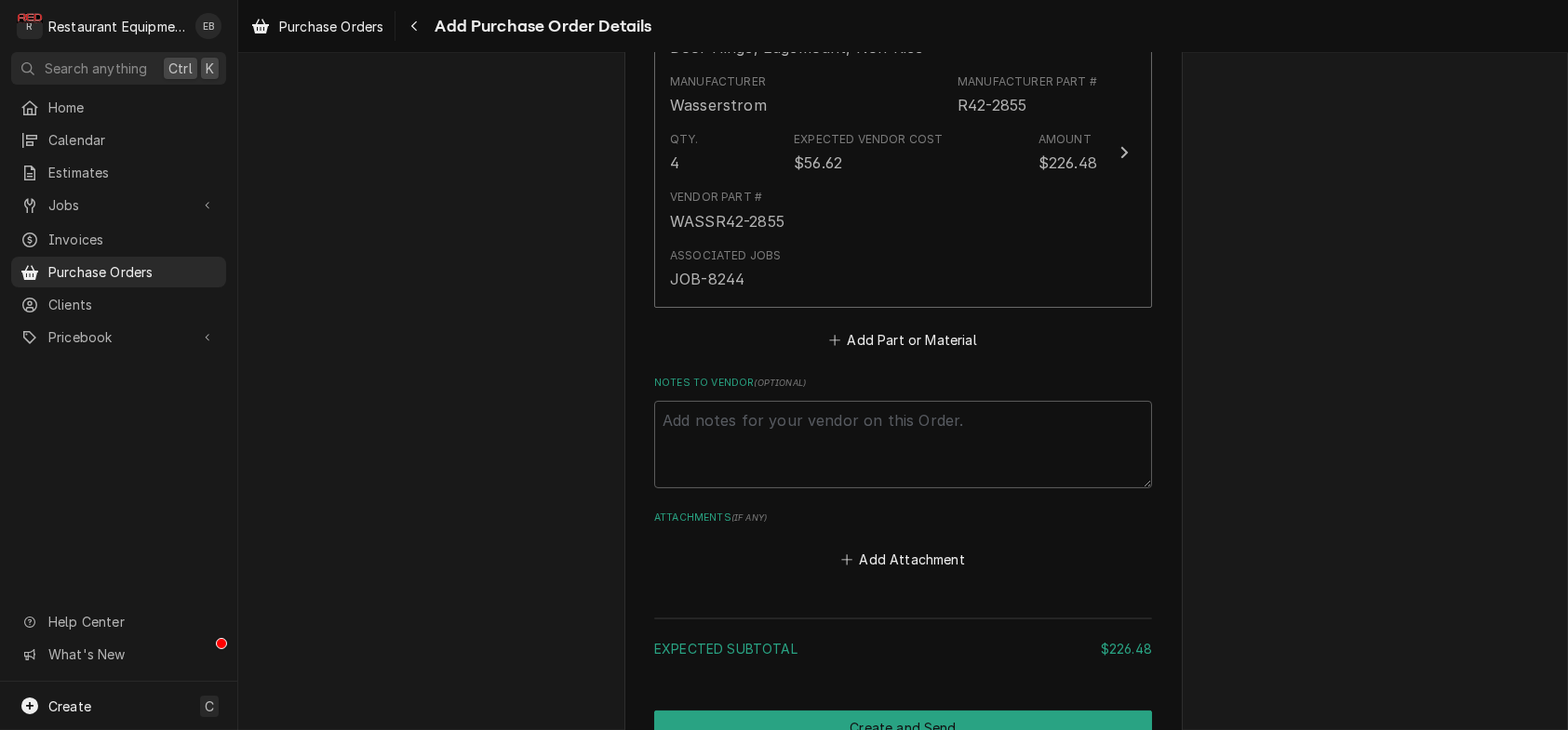
scroll to position [868, 0]
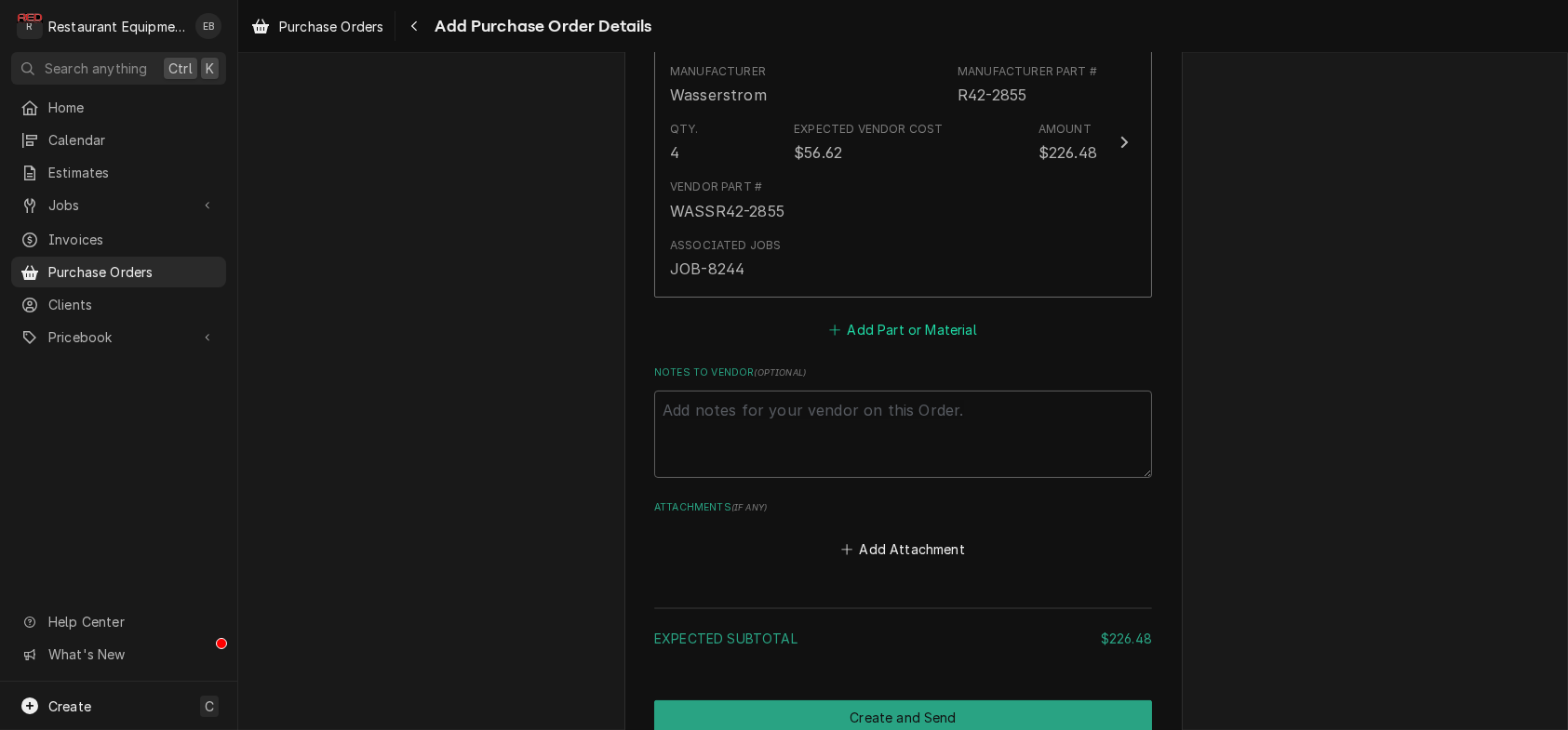
click at [867, 342] on button "Add Part or Material" at bounding box center [903, 329] width 154 height 26
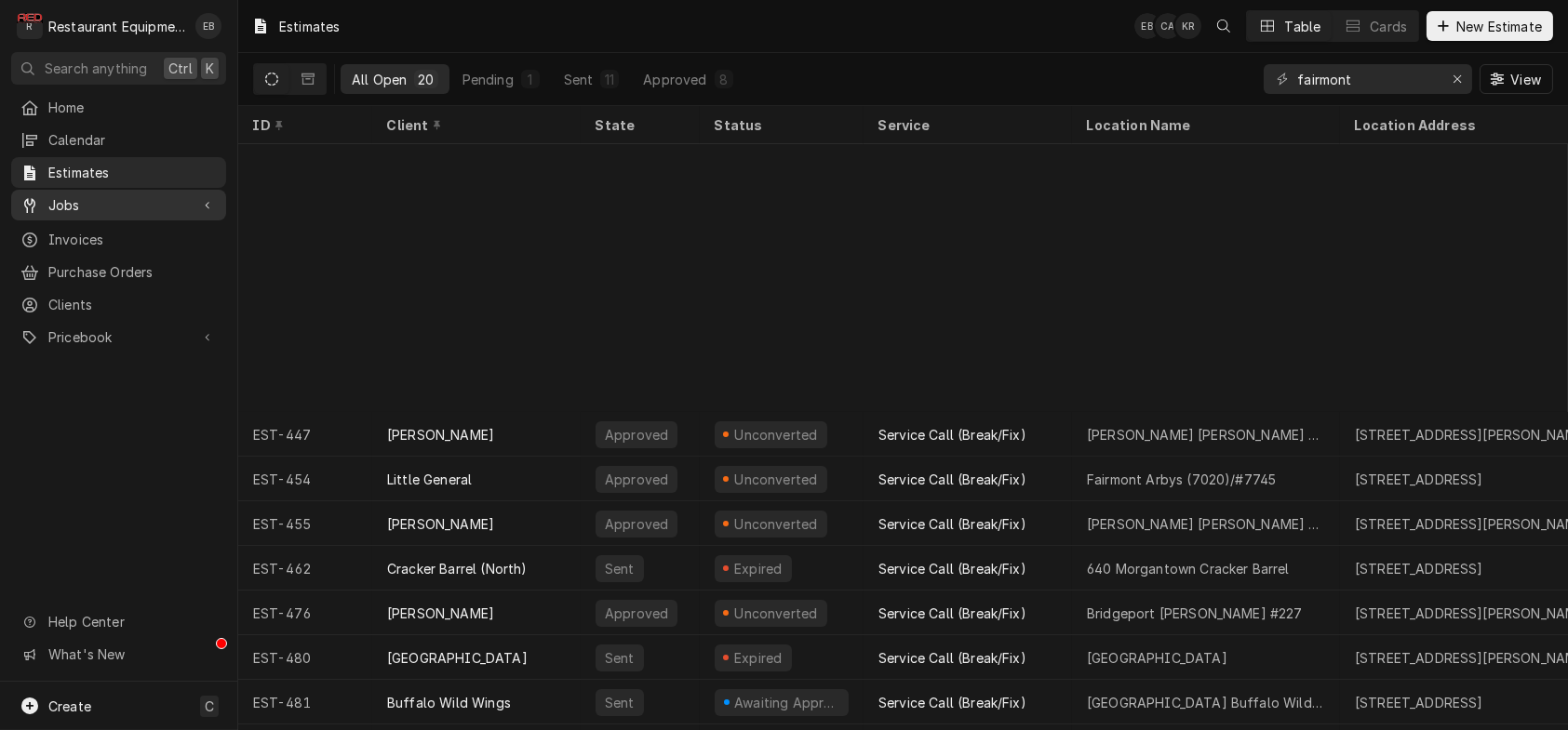
scroll to position [325, 0]
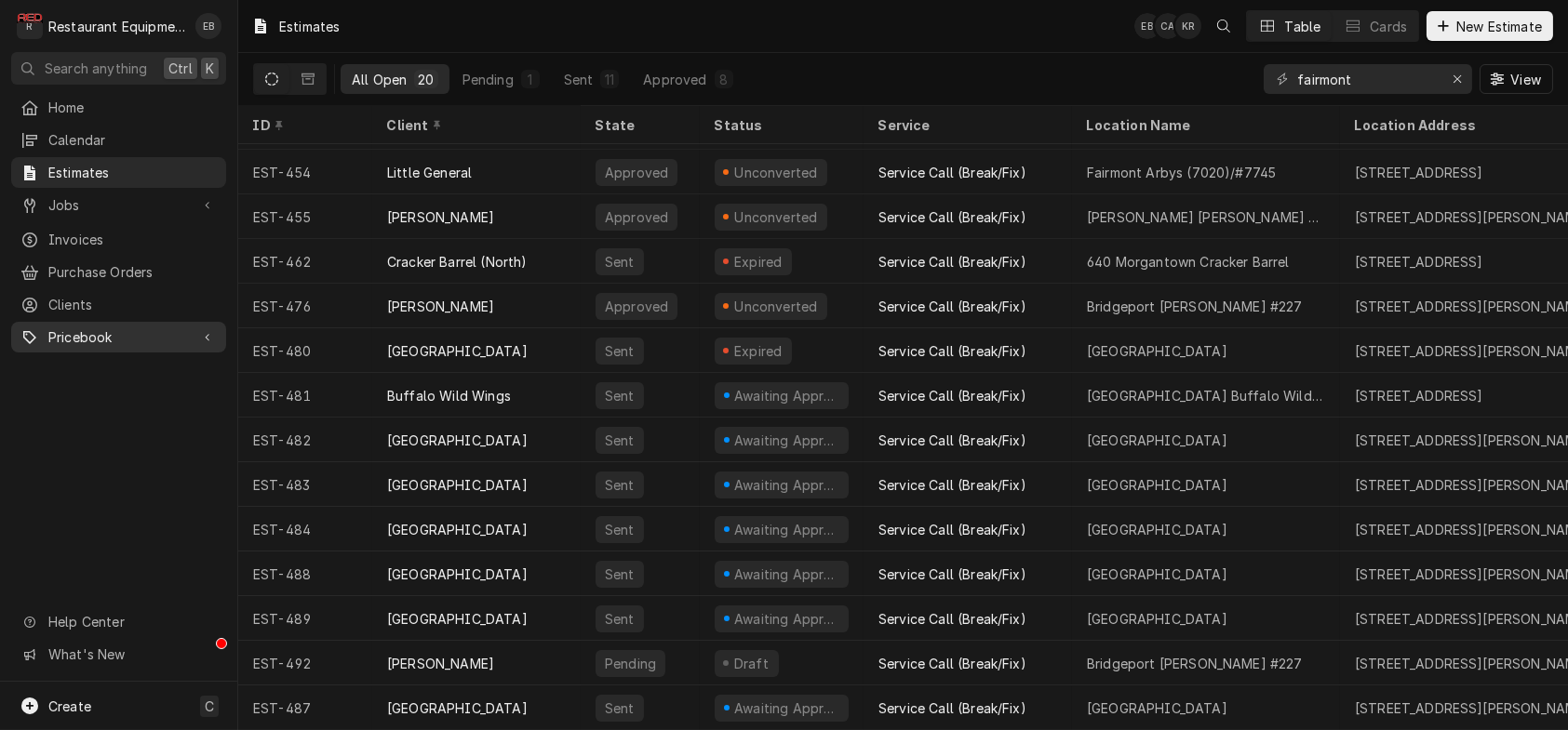
click at [151, 347] on span "Pricebook" at bounding box center [118, 337] width 140 height 19
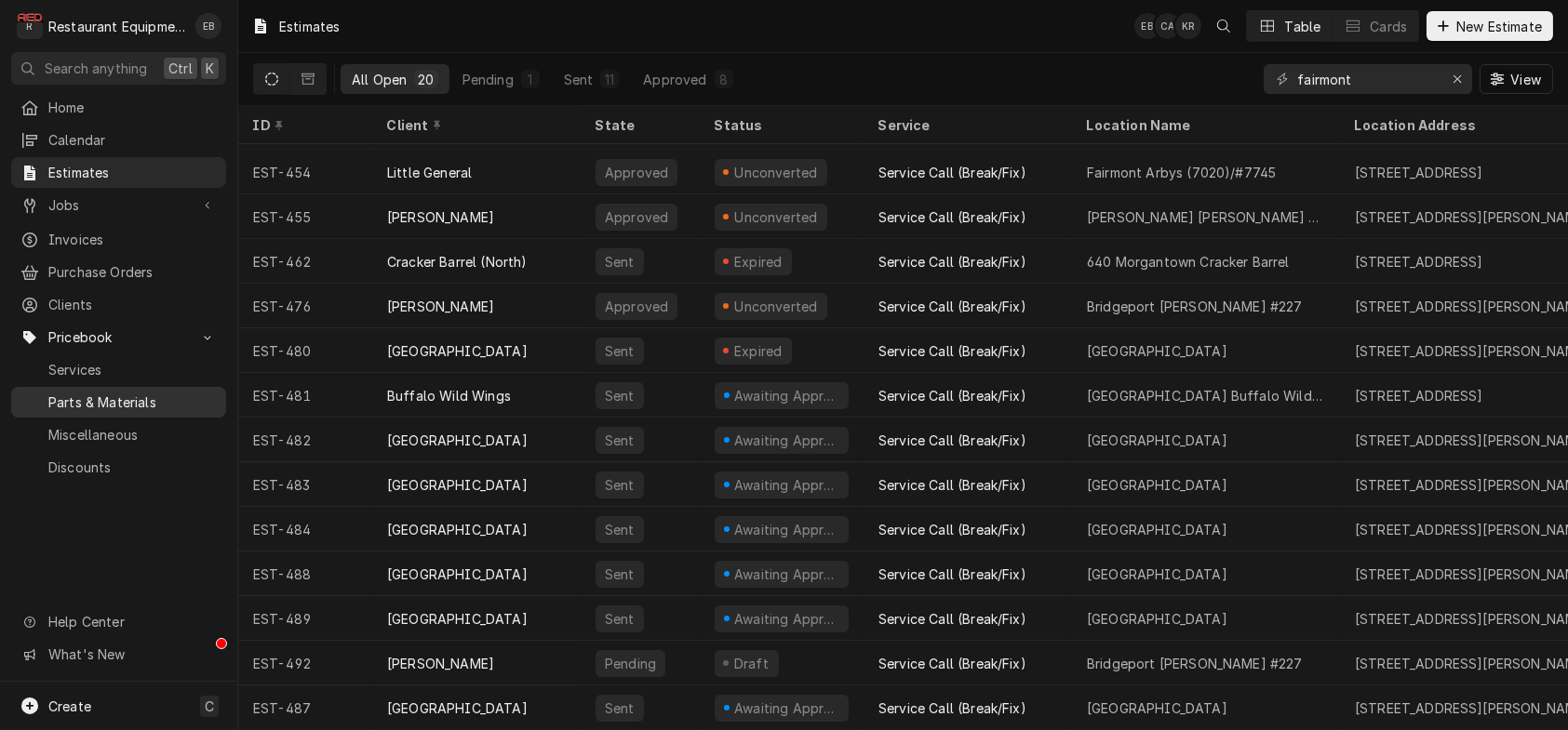
click at [140, 408] on span "Parts & Materials" at bounding box center [131, 402] width 168 height 19
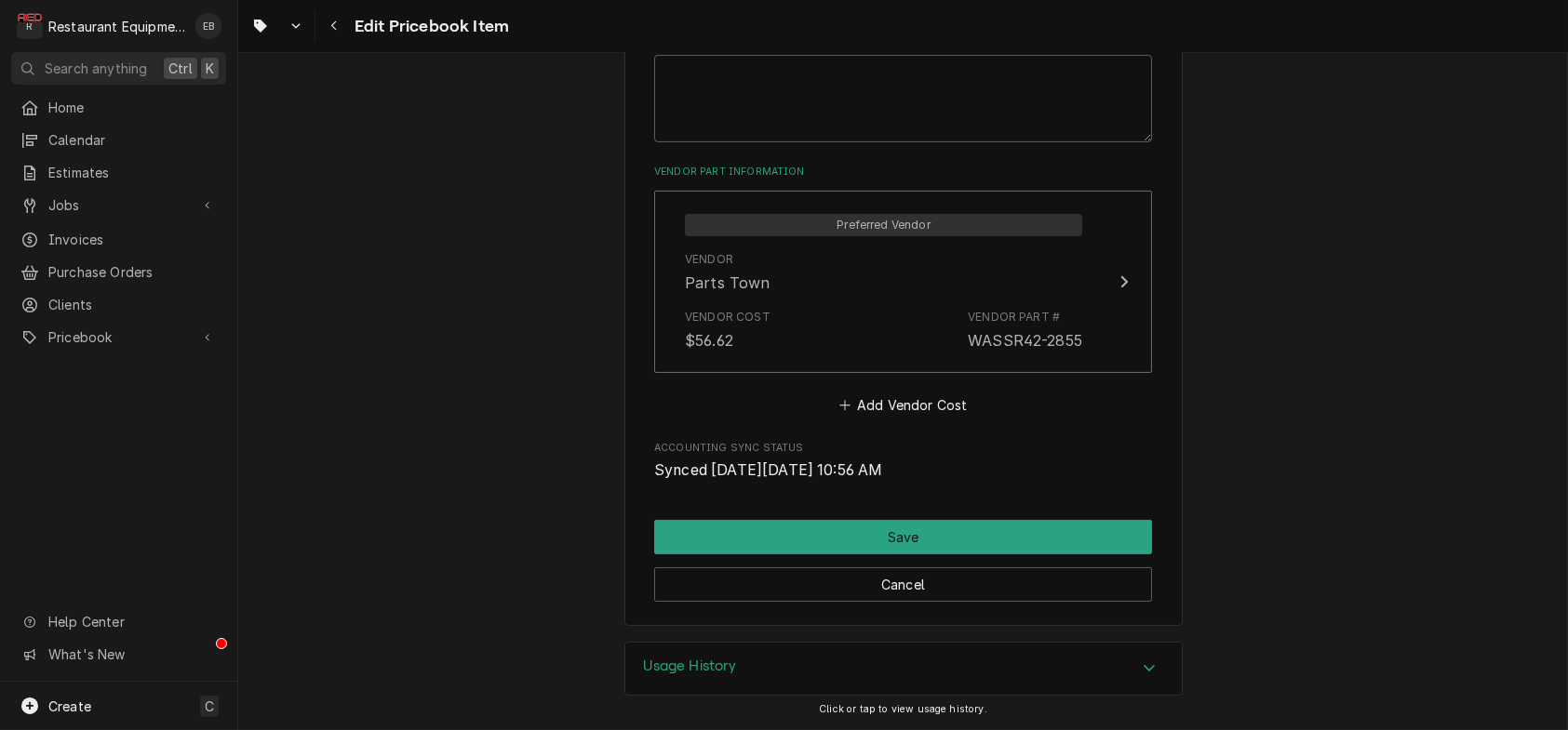
scroll to position [1281, 0]
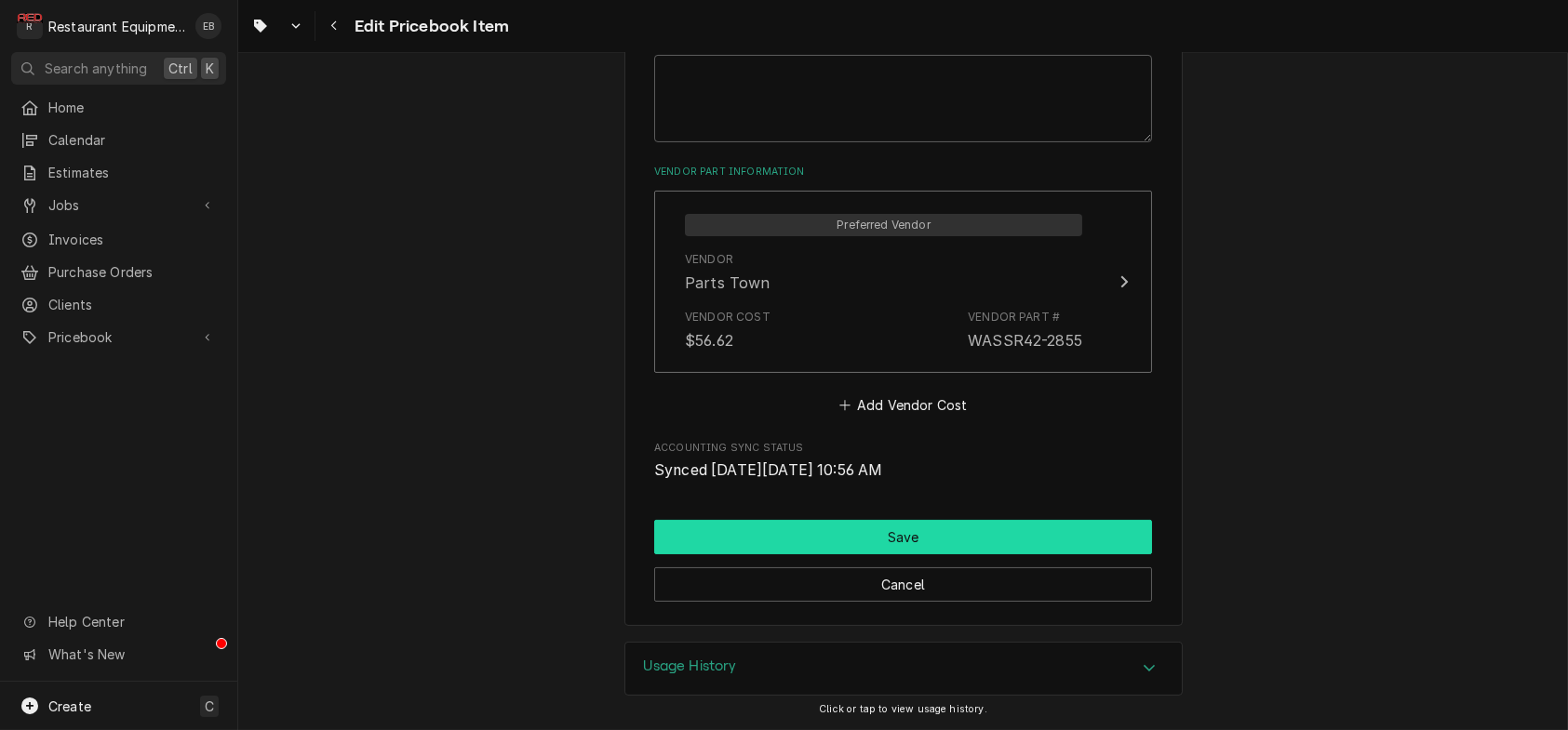
click at [993, 520] on button "Save" at bounding box center [903, 537] width 498 height 35
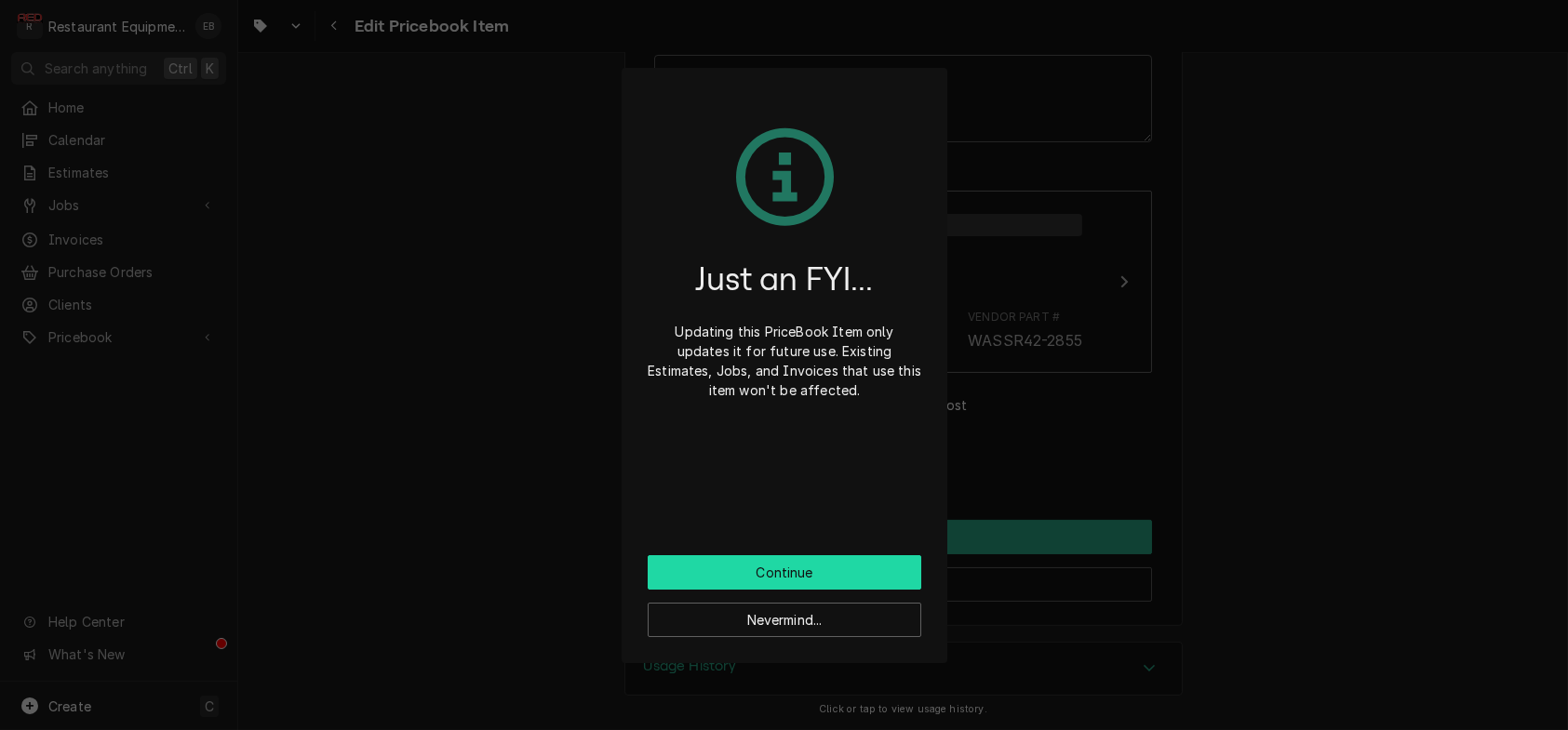
click at [854, 590] on button "Continue" at bounding box center [784, 573] width 273 height 35
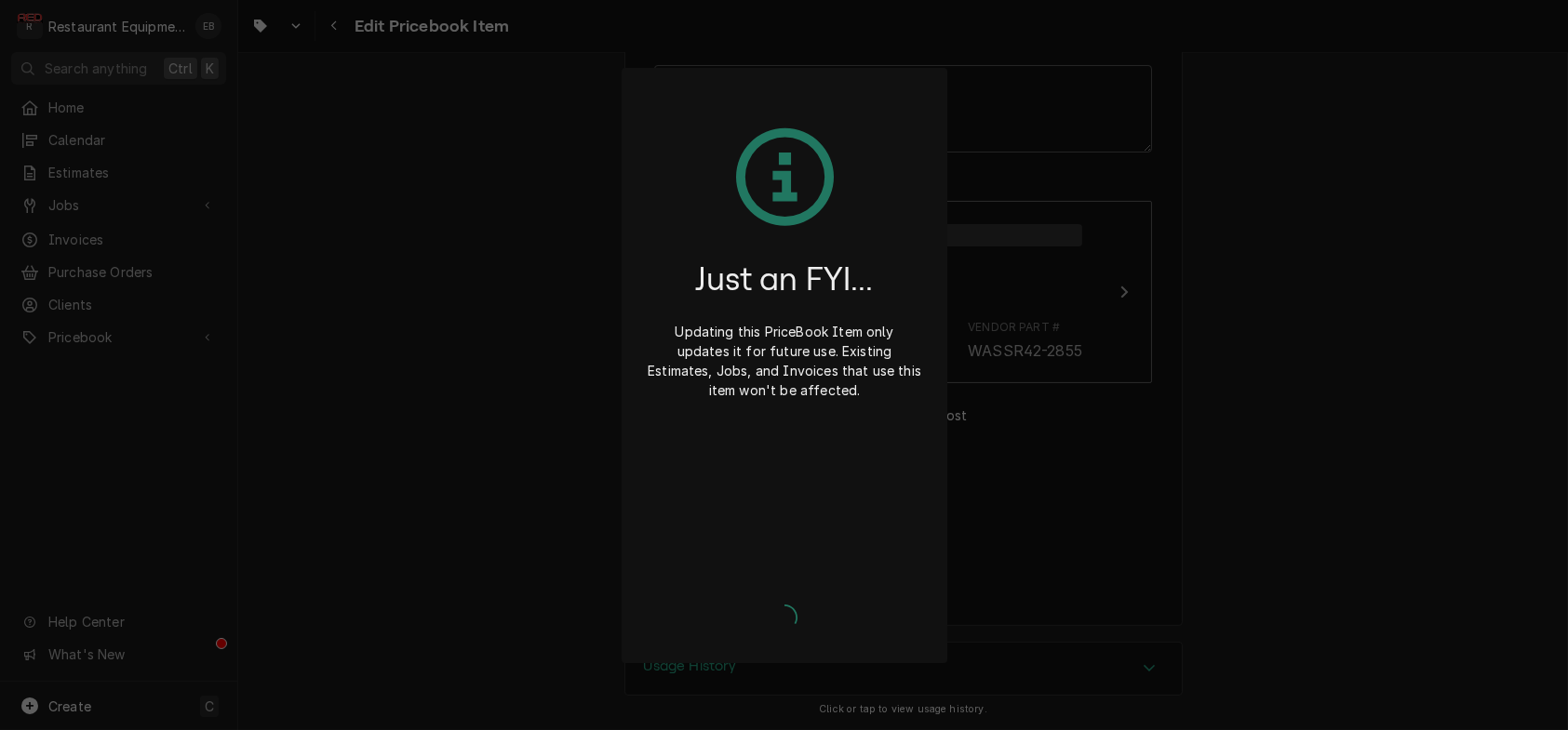
type textarea "x"
